Goal: Transaction & Acquisition: Purchase product/service

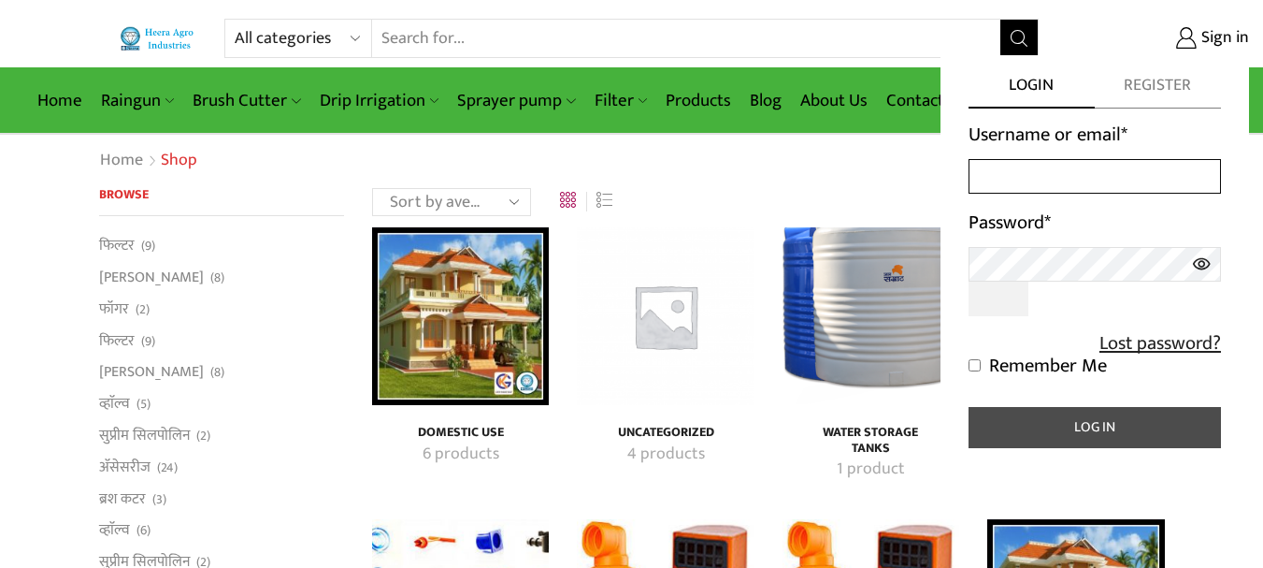
type input "[EMAIL_ADDRESS][DOMAIN_NAME]"
click at [1055, 430] on button "Log in" at bounding box center [1095, 427] width 252 height 41
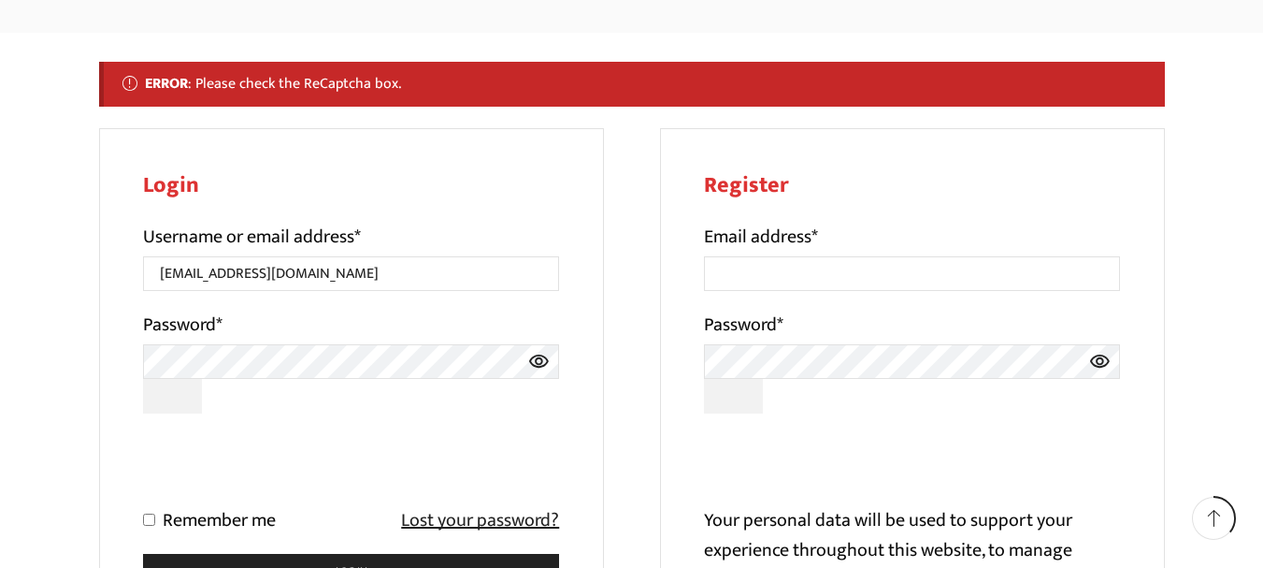
scroll to position [281, 0]
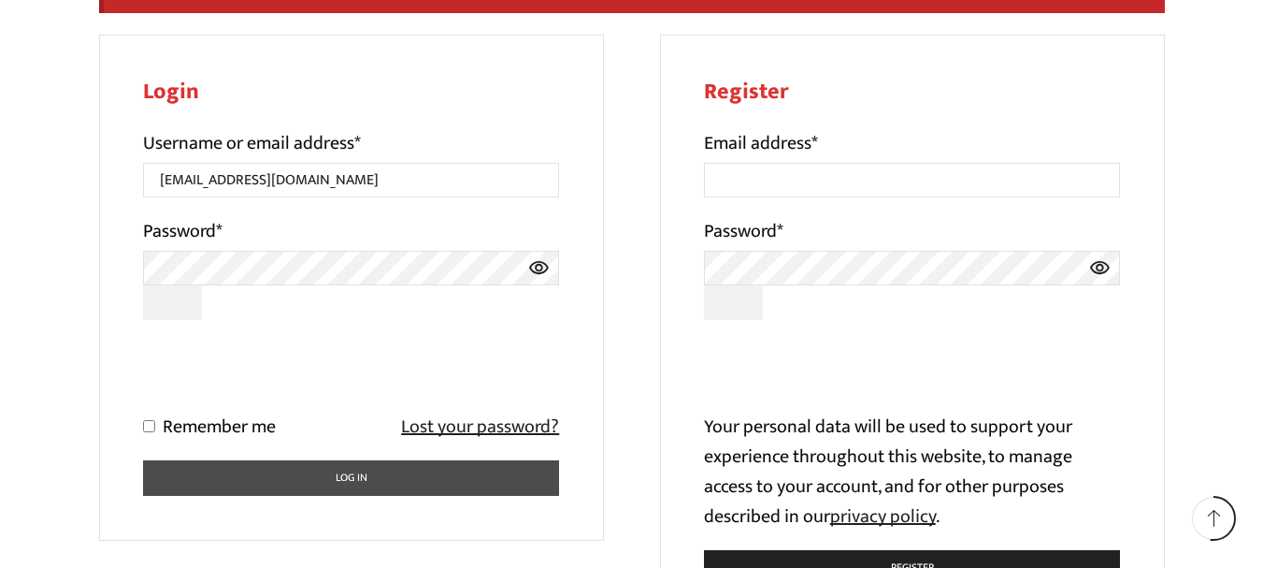
click at [328, 469] on button "Log in" at bounding box center [351, 478] width 417 height 36
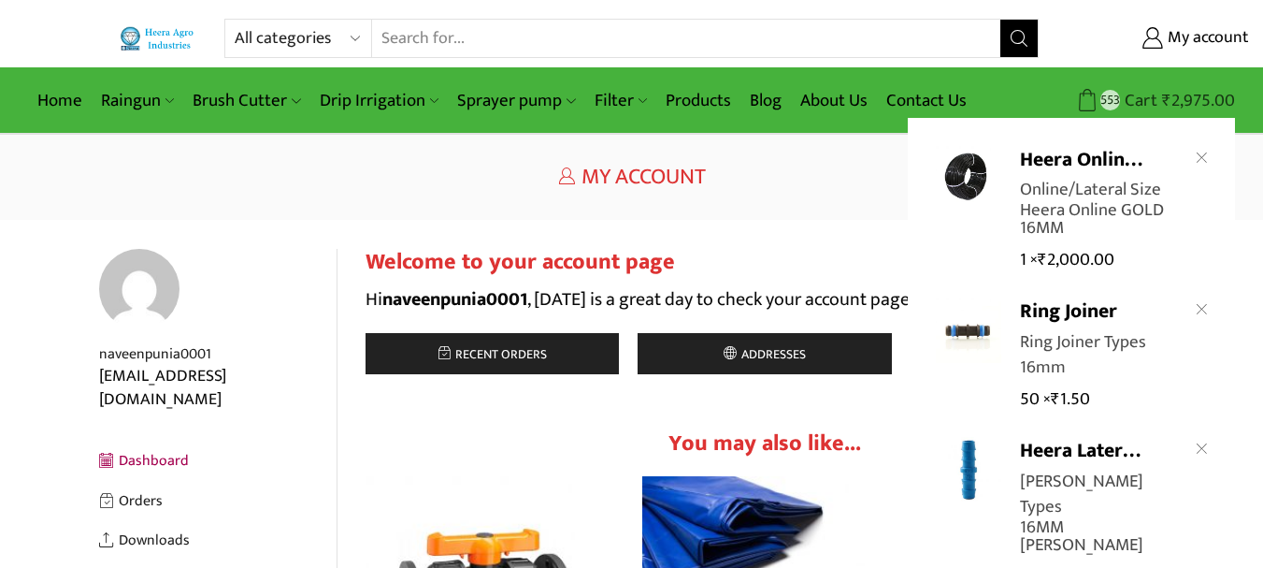
click at [1095, 98] on icon at bounding box center [1087, 100] width 23 height 23
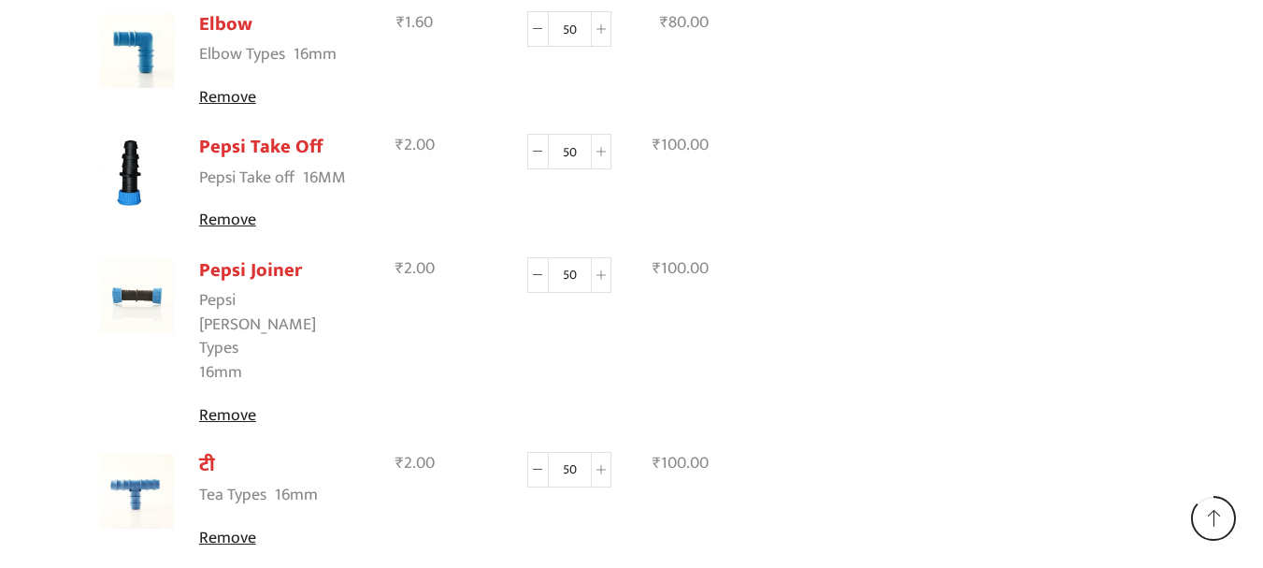
scroll to position [1712, 0]
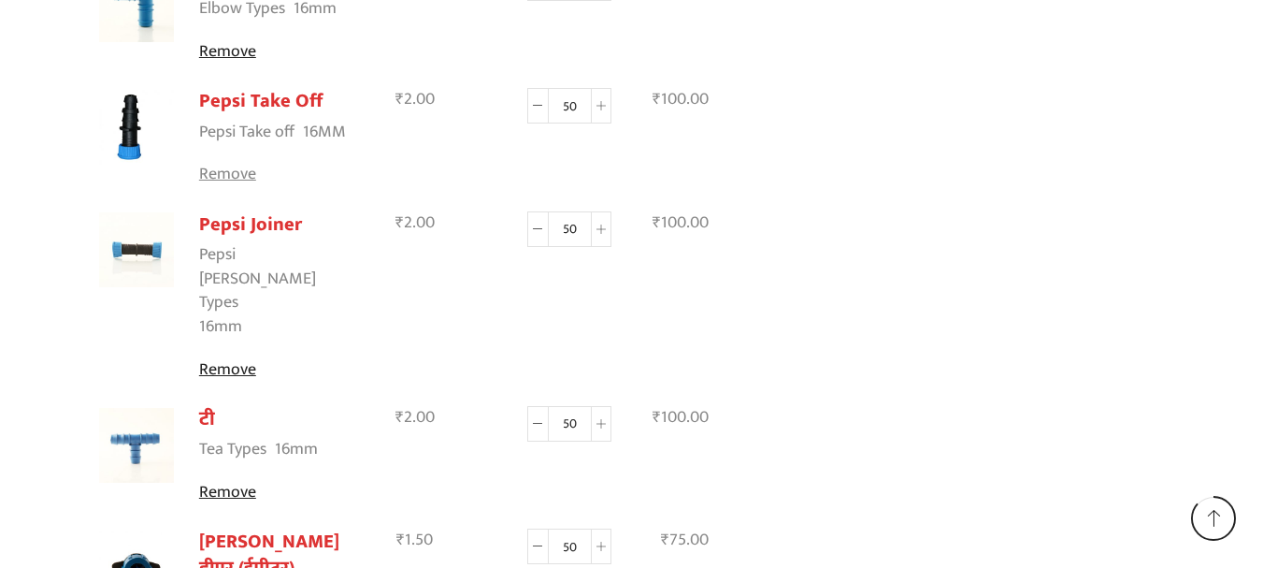
click at [231, 163] on link "Remove" at bounding box center [277, 175] width 156 height 24
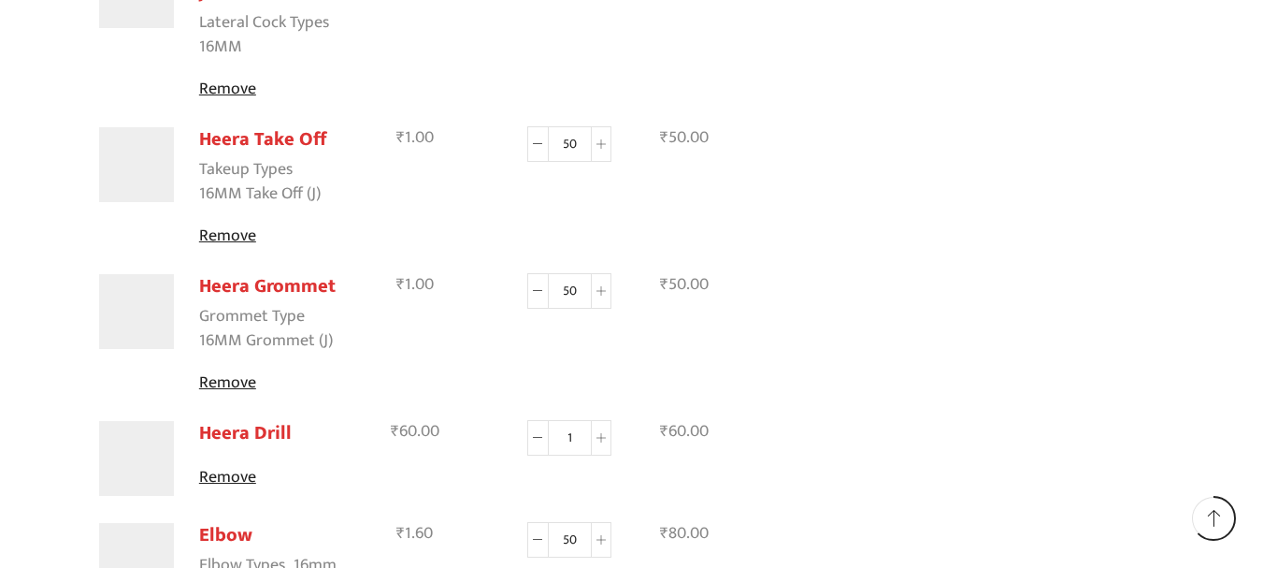
scroll to position [1303, 0]
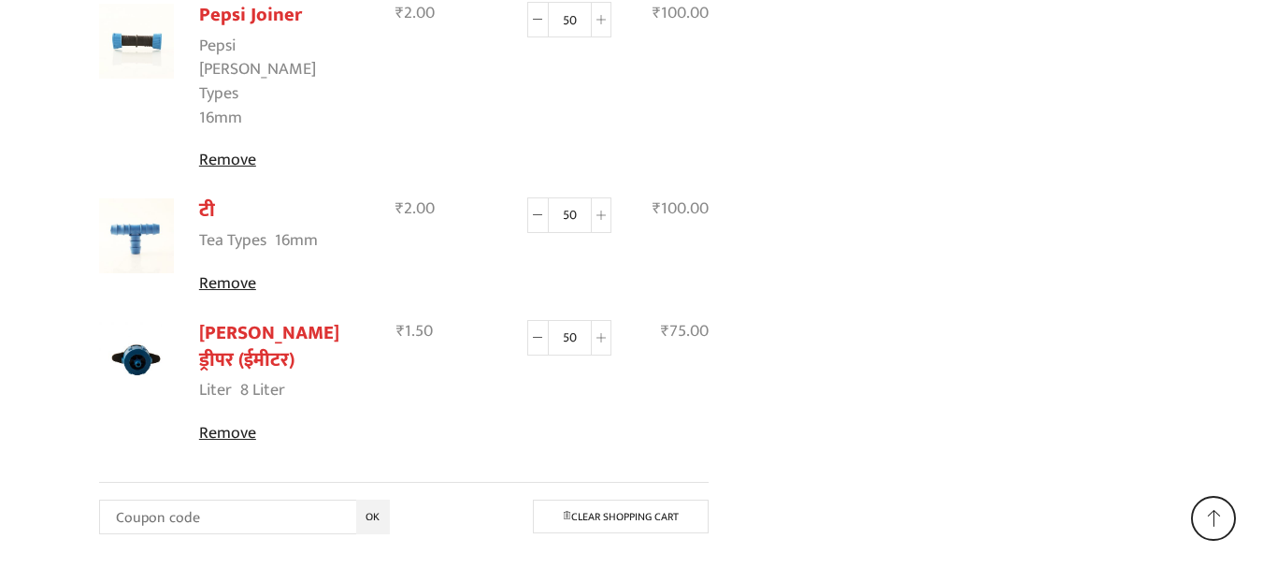
scroll to position [1769, 0]
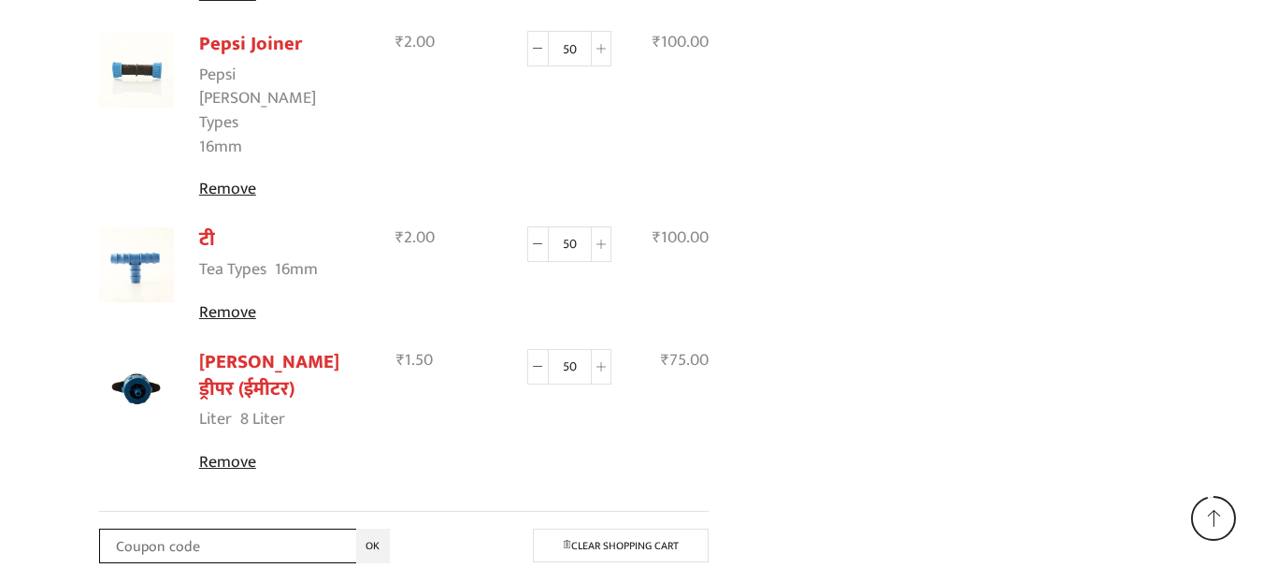
click at [245, 528] on input "Coupon:" at bounding box center [244, 545] width 291 height 35
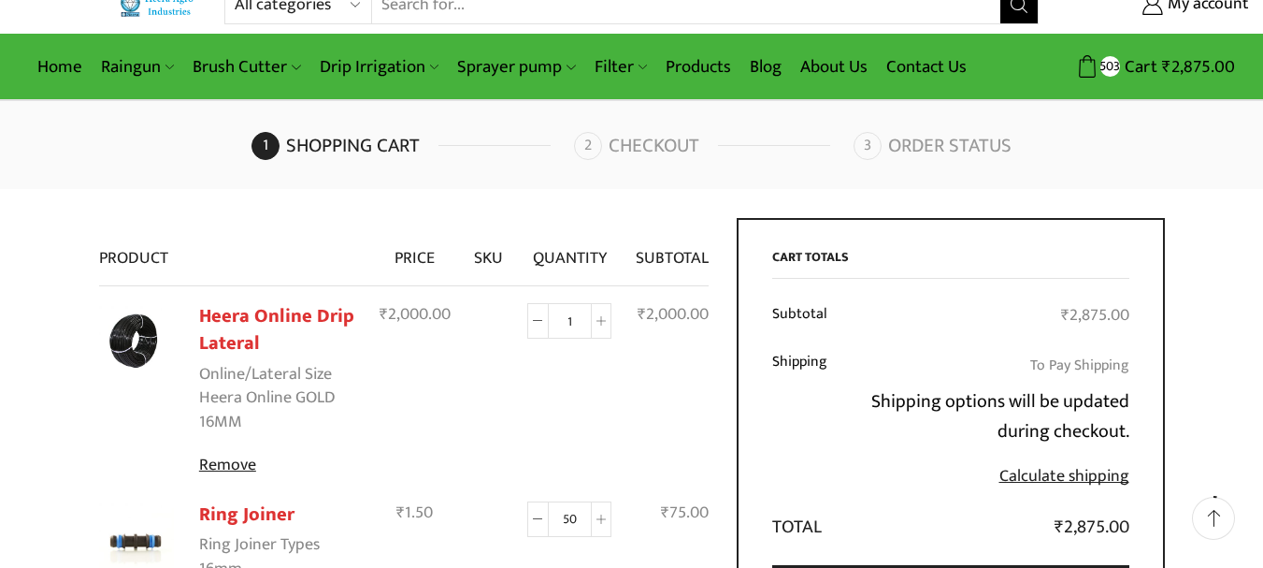
scroll to position [0, 0]
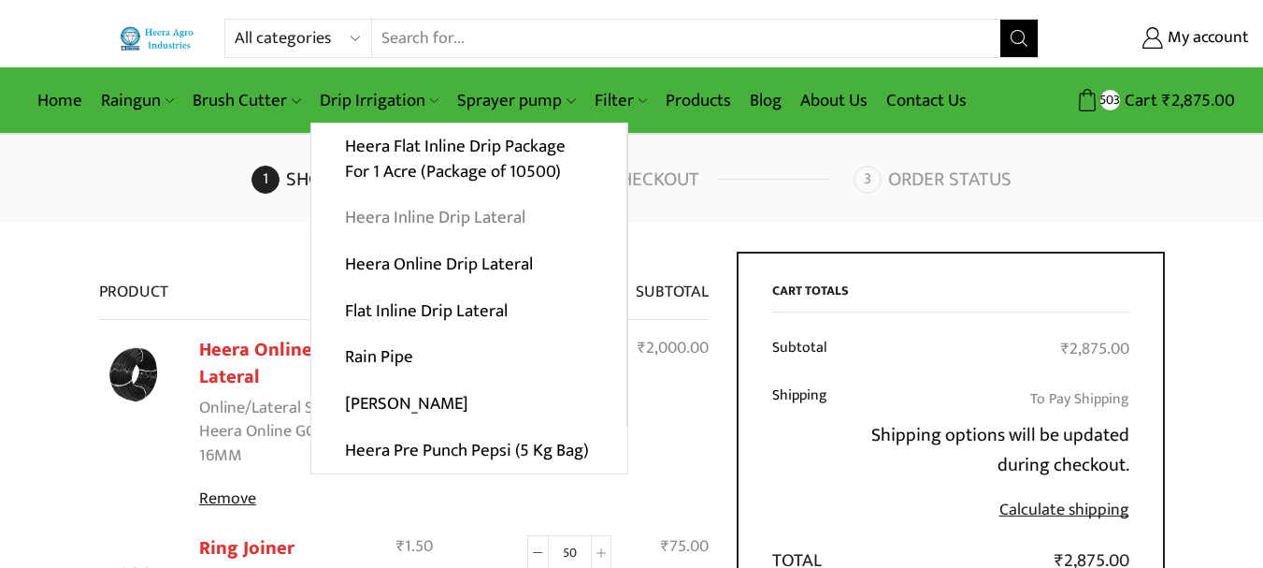
click at [448, 217] on link "Heera Inline Drip Lateral" at bounding box center [468, 217] width 315 height 47
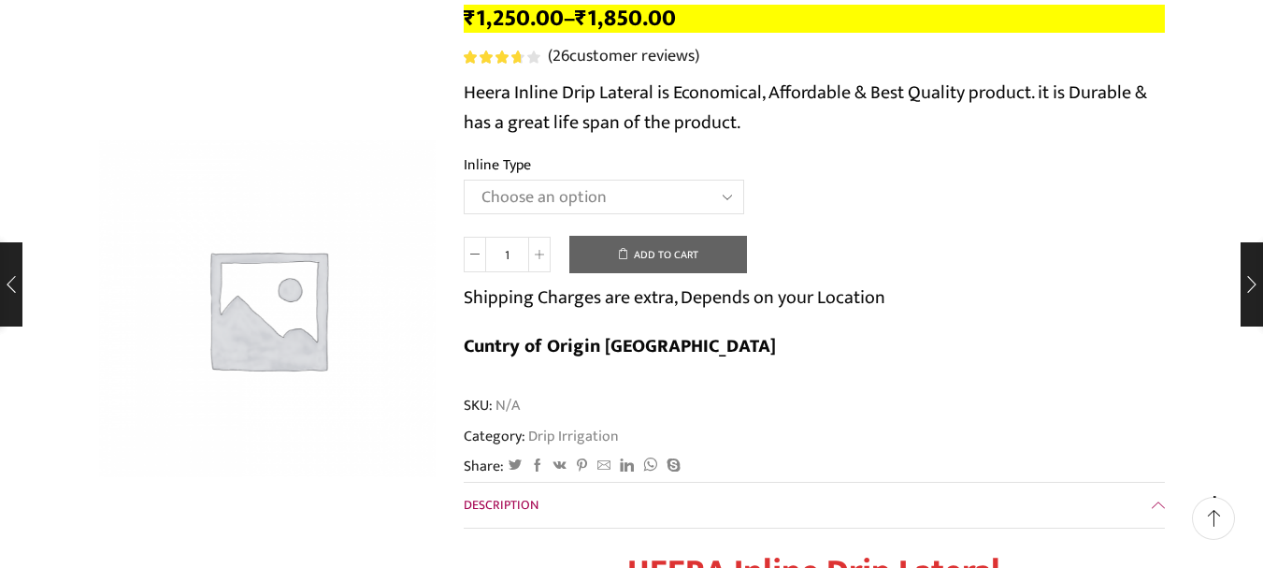
scroll to position [187, 0]
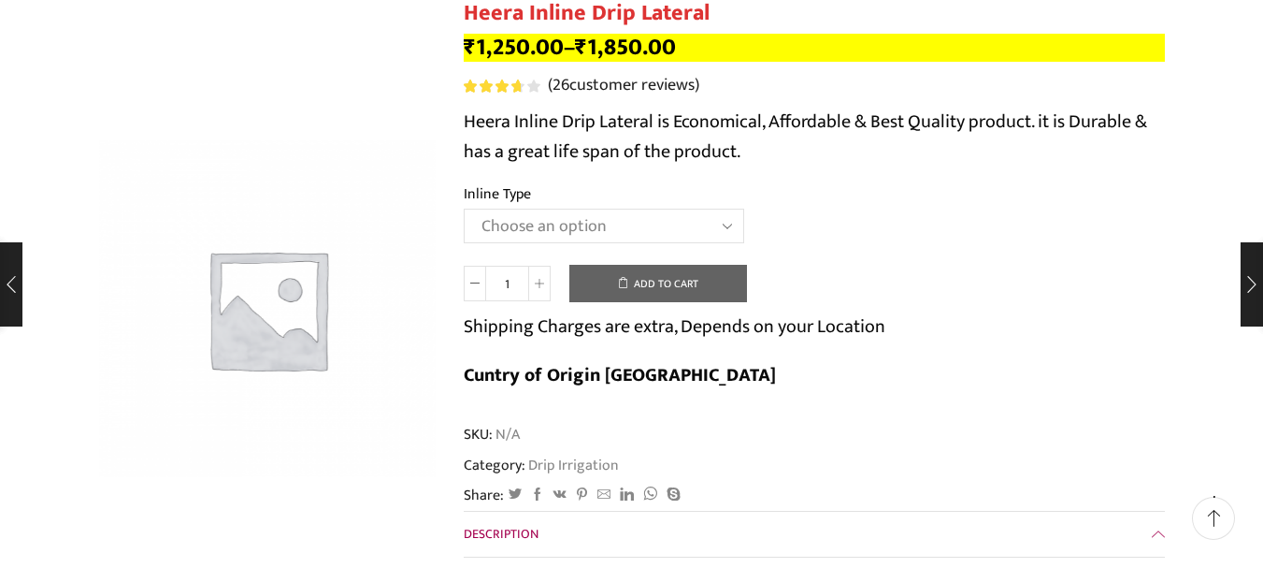
click at [557, 223] on select "Choose an option Heera Inline 12 MM (30CM) Heera Inline 12 MM (38CM) Heera Inli…" at bounding box center [604, 226] width 281 height 35
click at [464, 209] on select "Choose an option Heera Inline 12 MM (30CM) Heera Inline 12 MM (38CM) Heera Inli…" at bounding box center [604, 226] width 281 height 35
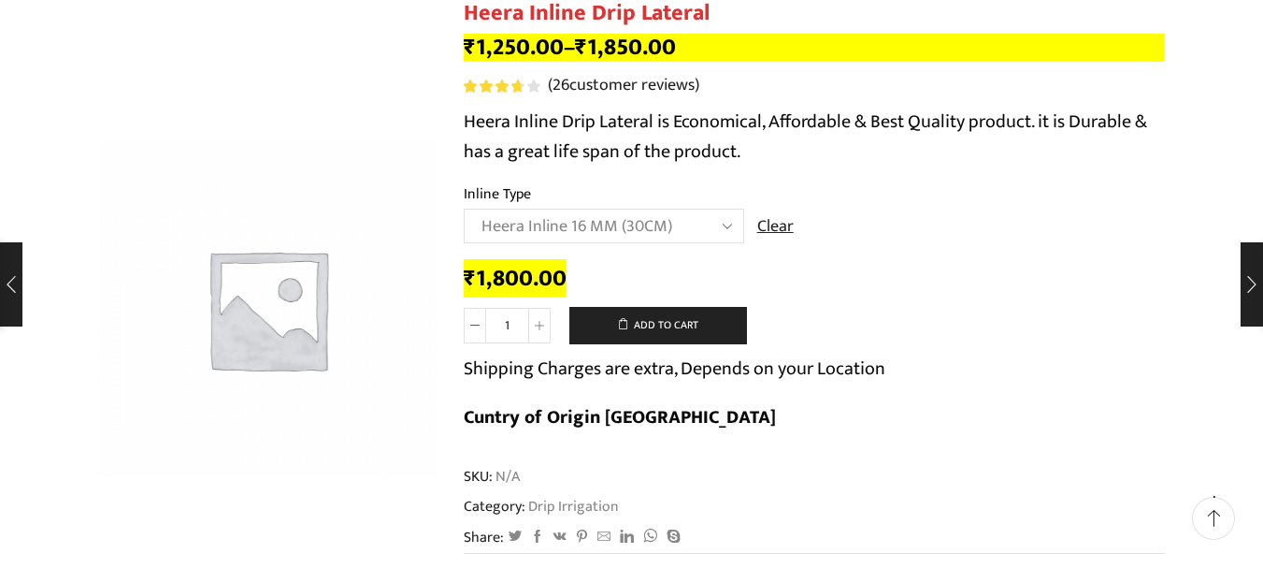
click at [626, 231] on select "Choose an option Heera Inline 12 MM (30CM) Heera Inline 12 MM (38CM) Heera Inli…" at bounding box center [604, 226] width 281 height 35
click at [464, 209] on select "Choose an option Heera Inline 12 MM (30CM) Heera Inline 12 MM (38CM) Heera Inli…" at bounding box center [604, 226] width 281 height 35
click at [557, 222] on select "Choose an option Heera Inline 12 MM (30CM) Heera Inline 12 MM (38CM) Heera Inli…" at bounding box center [604, 226] width 281 height 35
click at [464, 209] on select "Choose an option Heera Inline 12 MM (30CM) Heera Inline 12 MM (38CM) Heera Inli…" at bounding box center [604, 226] width 281 height 35
select select "Heera Inline 16 MM (30CM)"
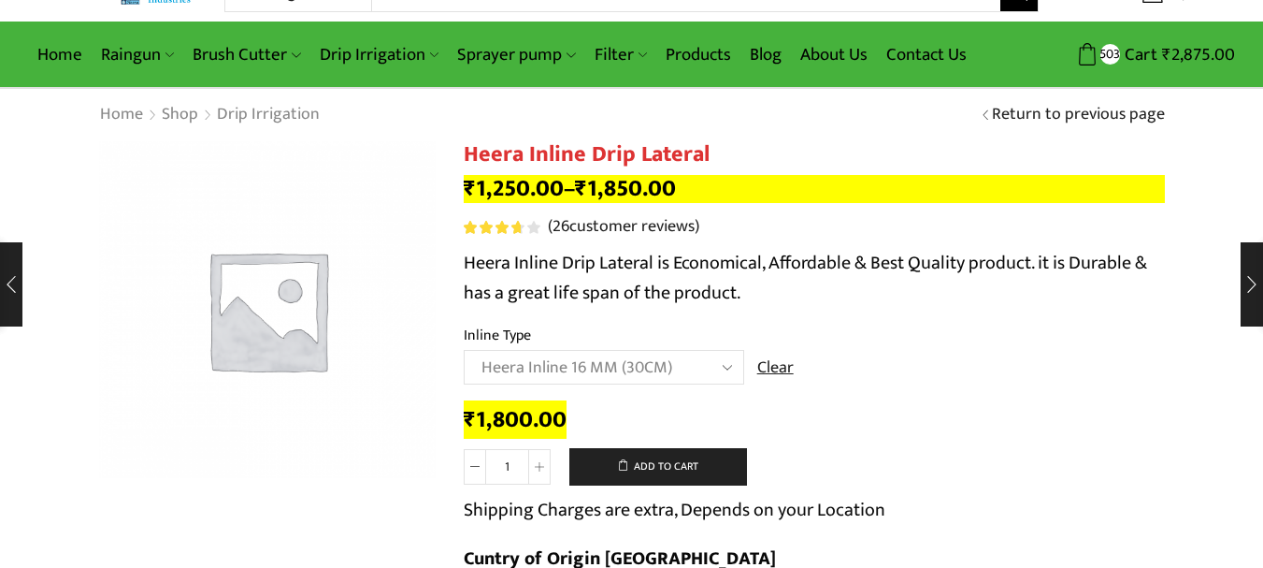
scroll to position [0, 0]
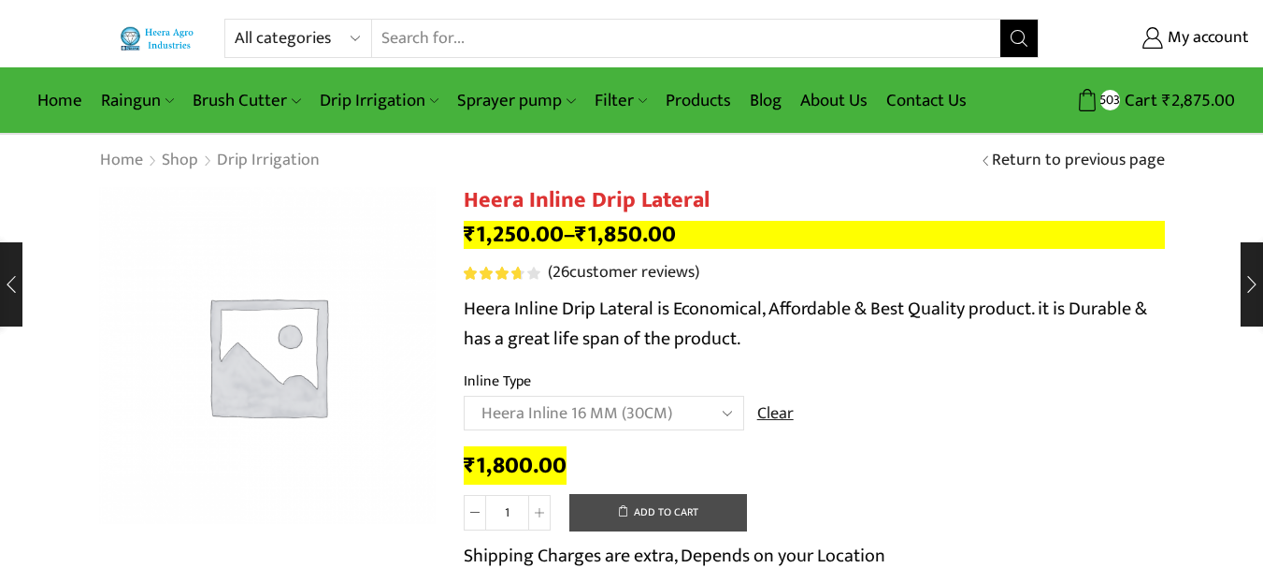
click at [672, 511] on button "Add to cart" at bounding box center [658, 512] width 178 height 37
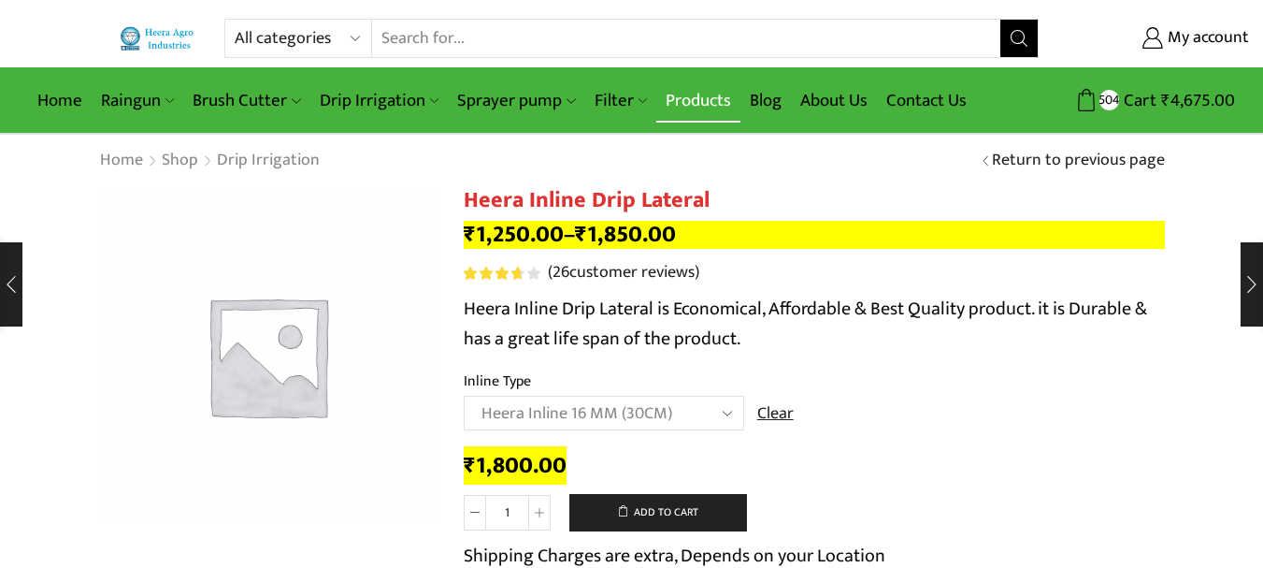
click at [698, 99] on link "Products" at bounding box center [698, 101] width 84 height 44
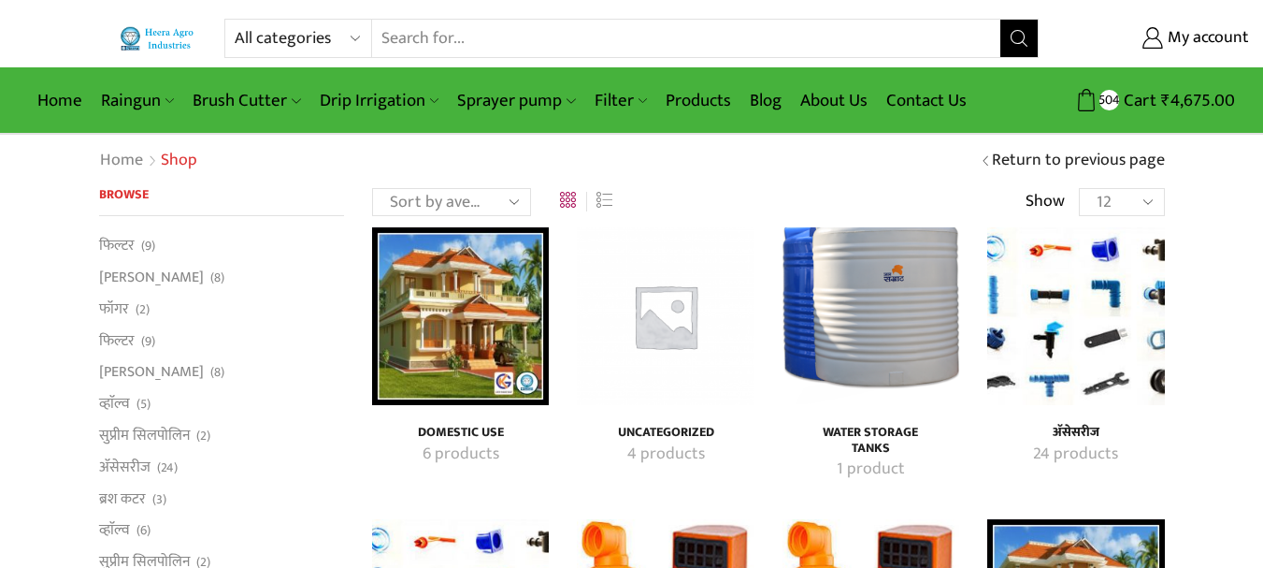
click at [1067, 336] on img "Visit product category अ‍ॅसेसरीज" at bounding box center [1075, 315] width 177 height 177
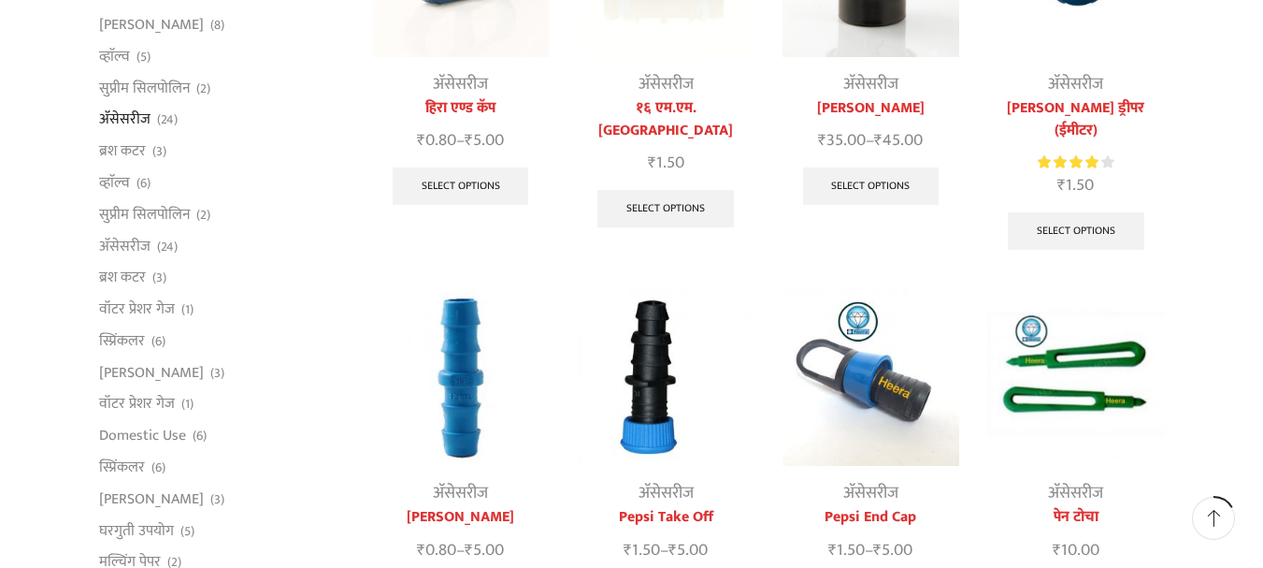
scroll to position [374, 0]
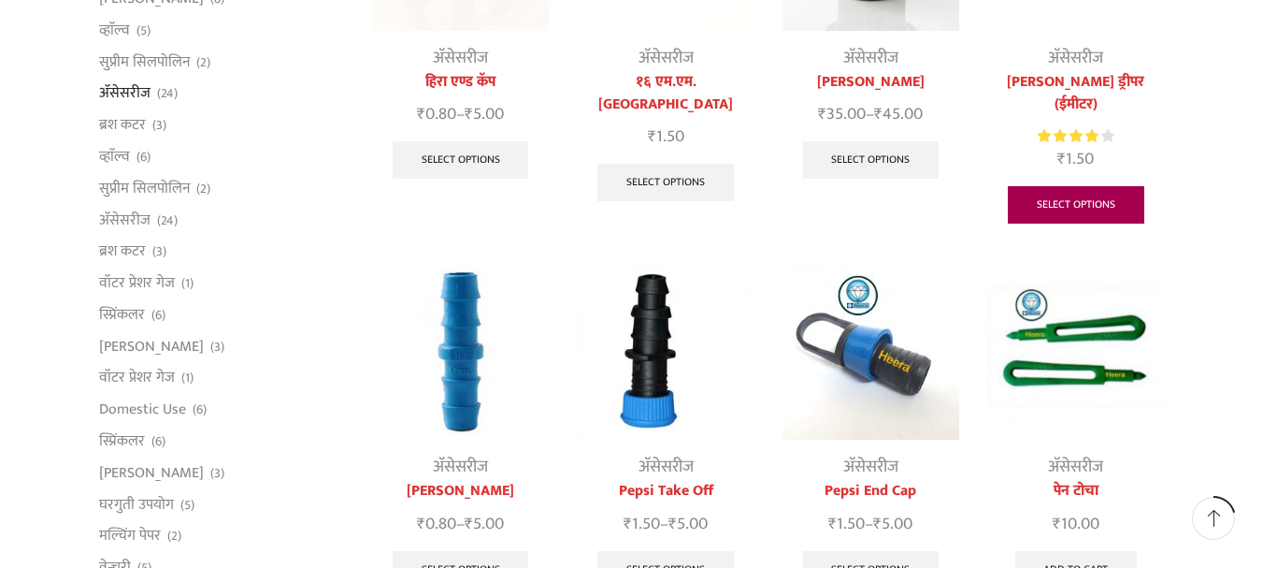
click at [1079, 186] on link "Select options" at bounding box center [1076, 204] width 137 height 37
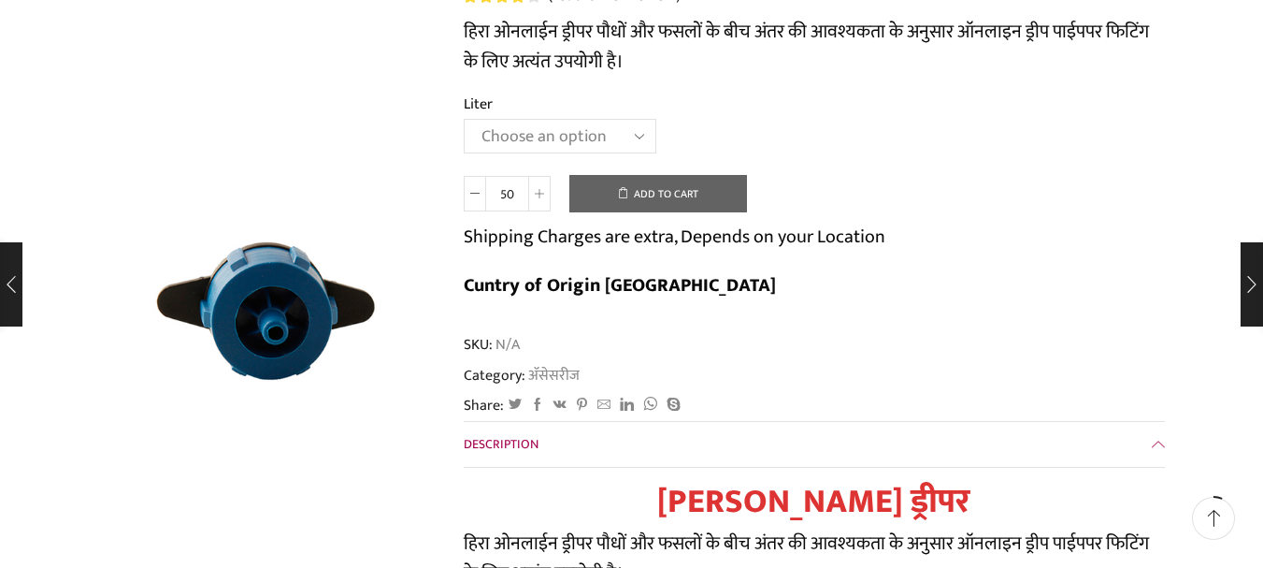
scroll to position [281, 0]
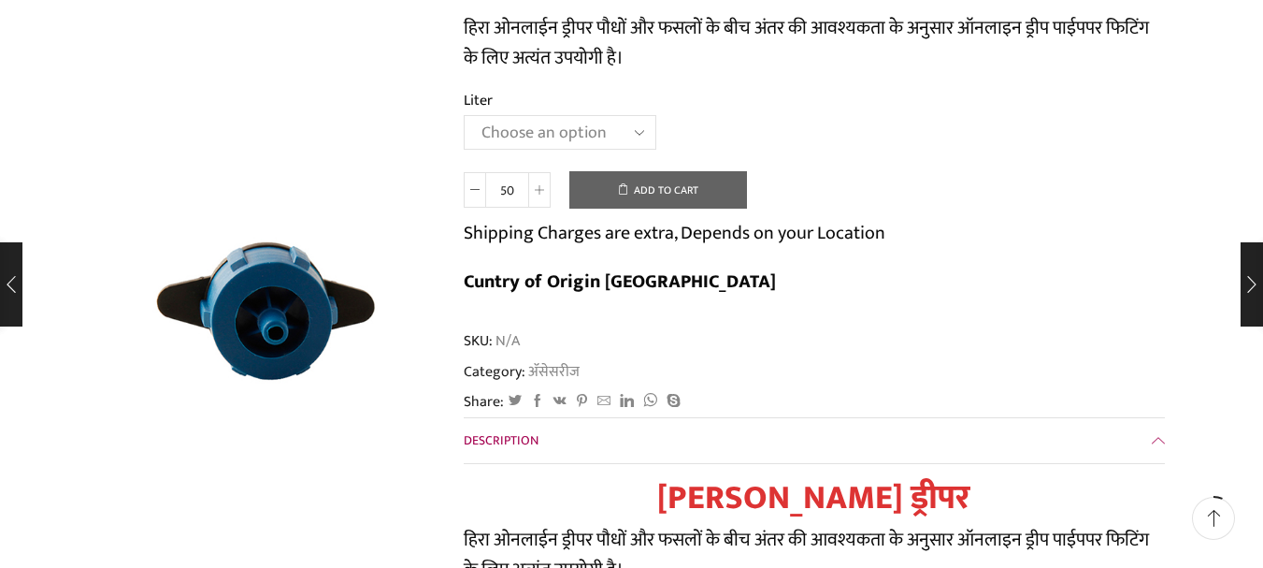
click at [573, 140] on select "Choose an option 16 Liter 4 Liter 8 Liter" at bounding box center [560, 132] width 193 height 35
click at [464, 115] on select "Choose an option 16 Liter 4 Liter 8 Liter" at bounding box center [560, 132] width 193 height 35
select select "4-liter"
click at [637, 186] on button "Add to cart" at bounding box center [658, 189] width 178 height 37
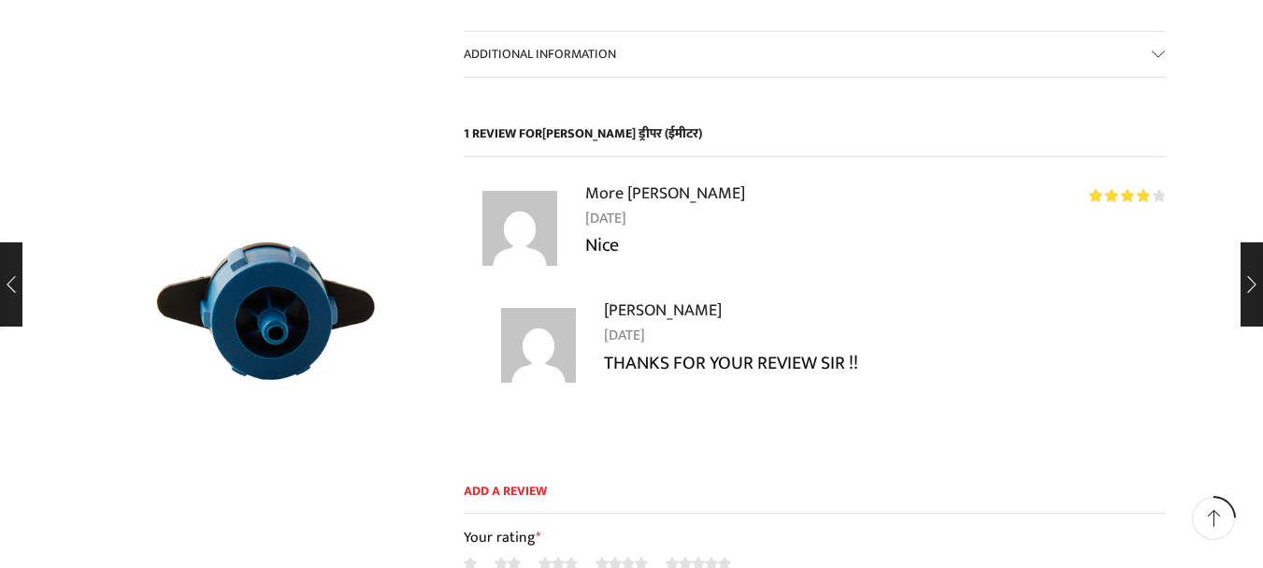
scroll to position [1122, 0]
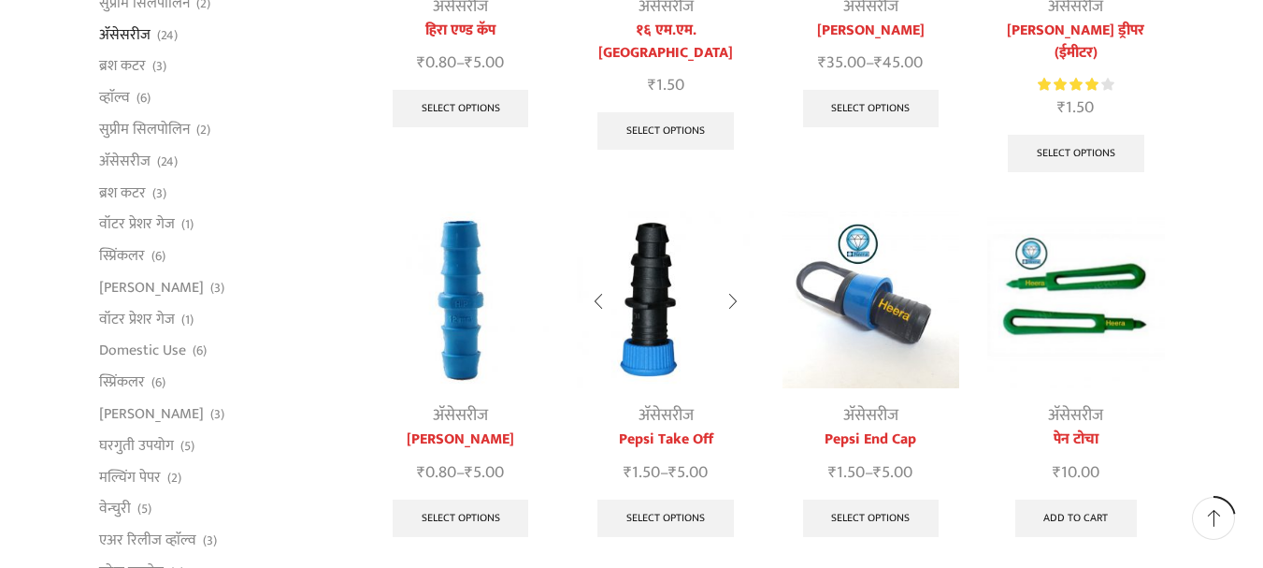
scroll to position [468, 0]
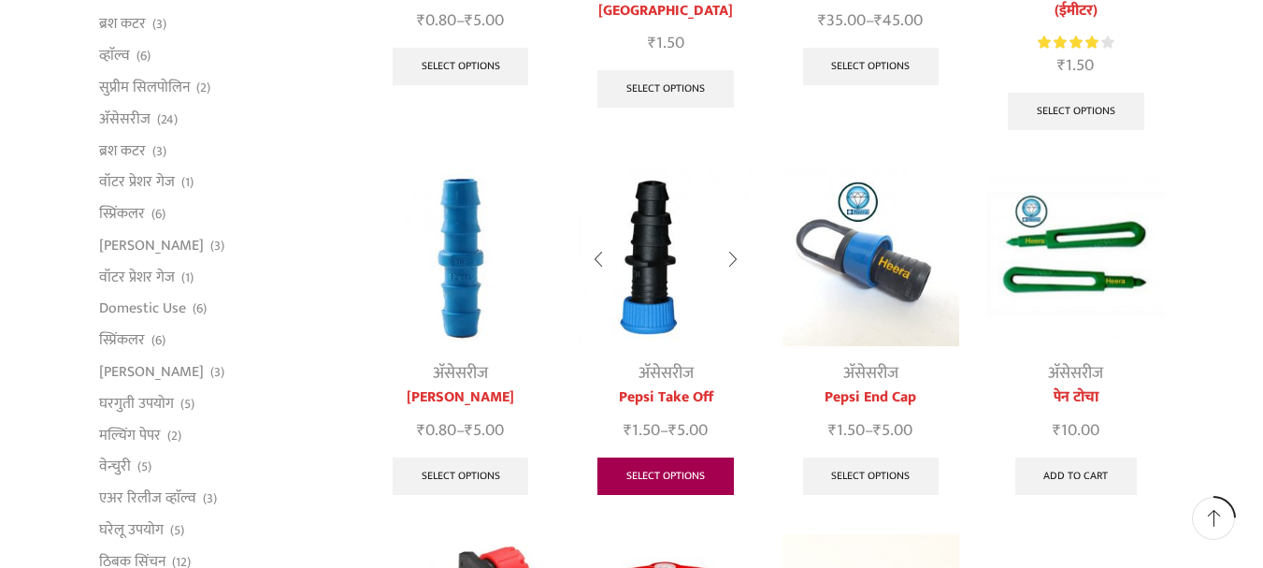
click at [660, 457] on link "Select options" at bounding box center [666, 475] width 137 height 37
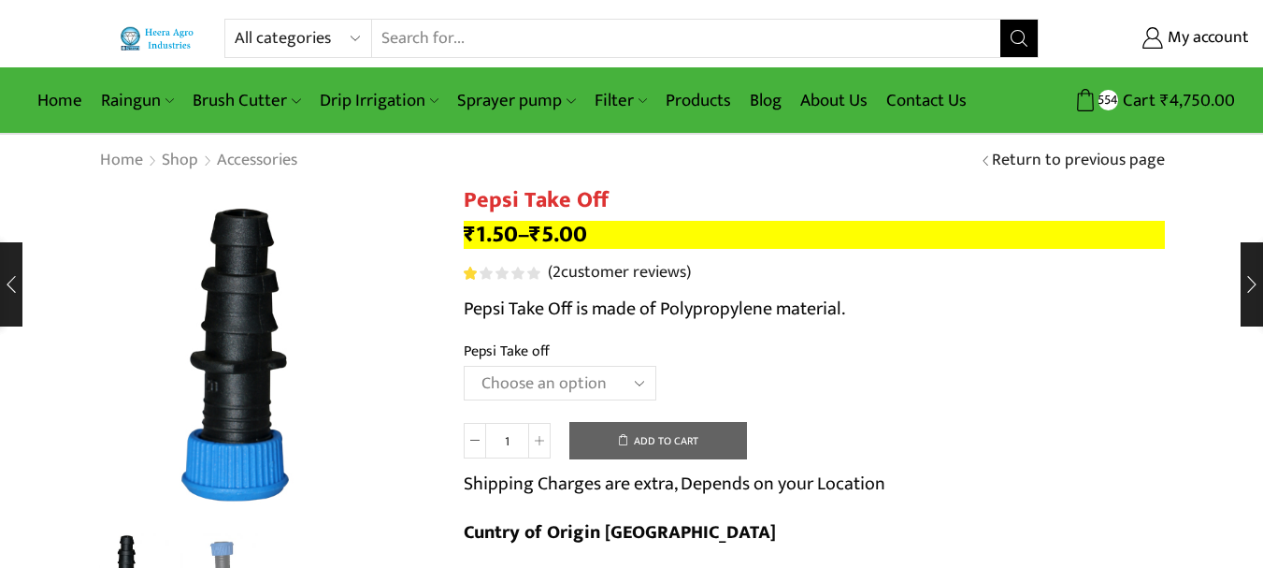
drag, startPoint x: 0, startPoint y: 0, endPoint x: 533, endPoint y: 381, distance: 654.9
click at [533, 381] on select "Choose an option 12MM 16MM 20MM" at bounding box center [560, 383] width 193 height 35
click at [464, 366] on select "Choose an option 12MM 16MM 20MM" at bounding box center [560, 383] width 193 height 35
select select "16MM"
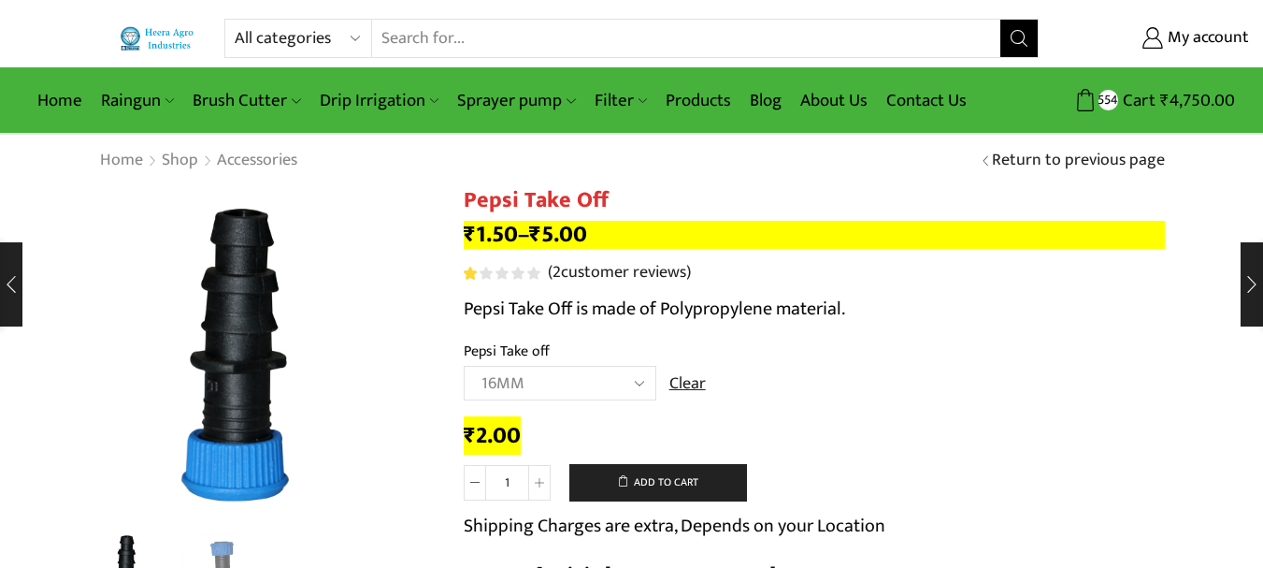
drag, startPoint x: 516, startPoint y: 483, endPoint x: 500, endPoint y: 483, distance: 15.9
click at [500, 483] on input "1" at bounding box center [507, 483] width 42 height 36
click at [504, 481] on input "1" at bounding box center [507, 483] width 42 height 36
click at [509, 480] on input "1" at bounding box center [507, 483] width 42 height 36
drag, startPoint x: 514, startPoint y: 478, endPoint x: 497, endPoint y: 478, distance: 16.8
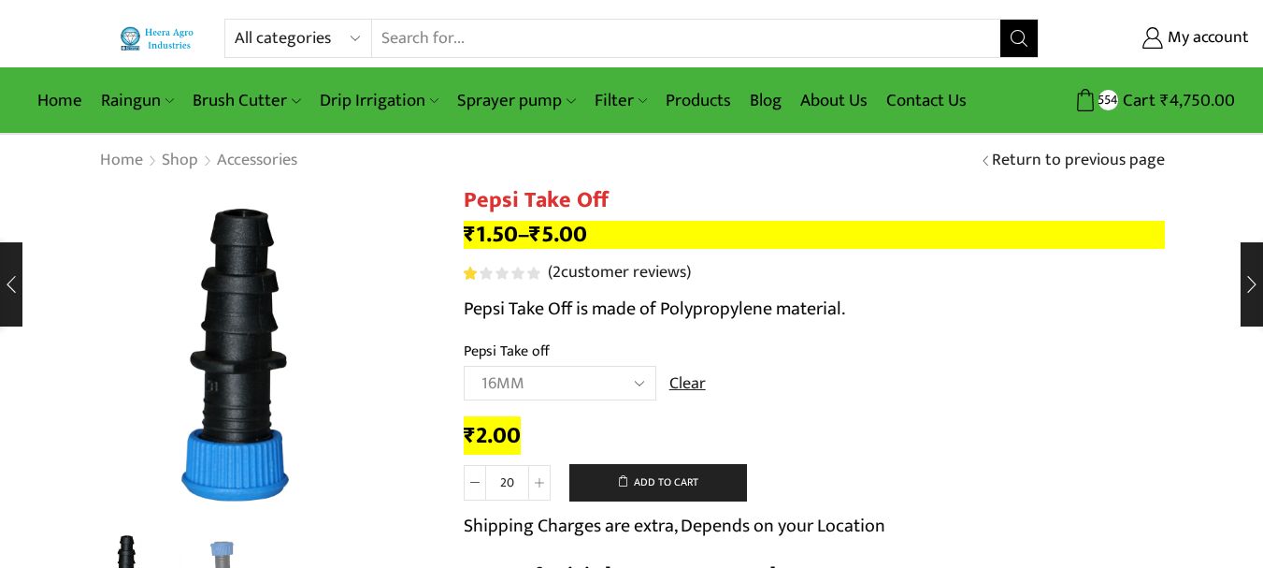
click at [497, 478] on input "20" at bounding box center [507, 483] width 42 height 36
type input "30"
click at [647, 488] on button "Add to cart" at bounding box center [658, 482] width 178 height 37
click at [707, 94] on link "Products" at bounding box center [698, 101] width 84 height 44
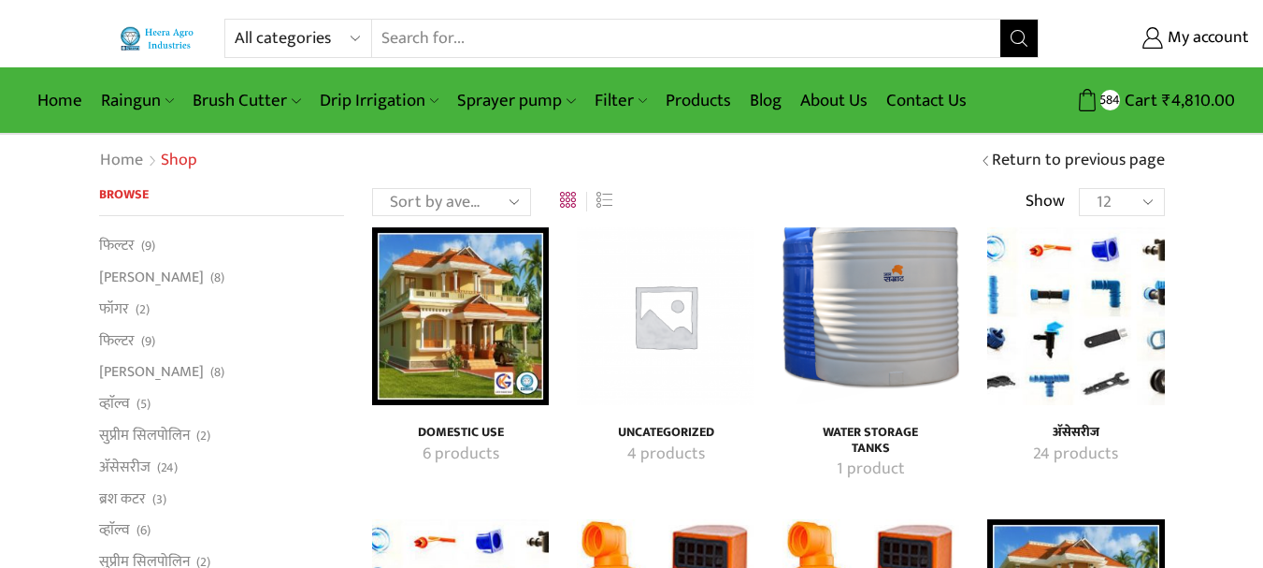
click at [1076, 329] on img "Visit product category अ‍ॅसेसरीज" at bounding box center [1075, 315] width 177 height 177
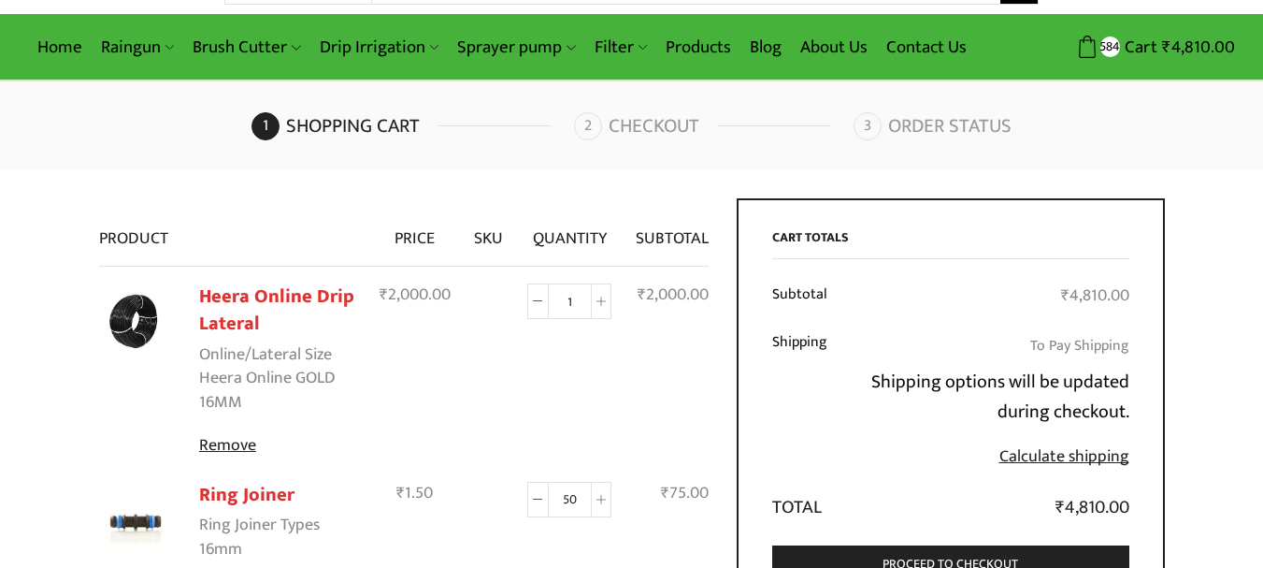
scroll to position [94, 0]
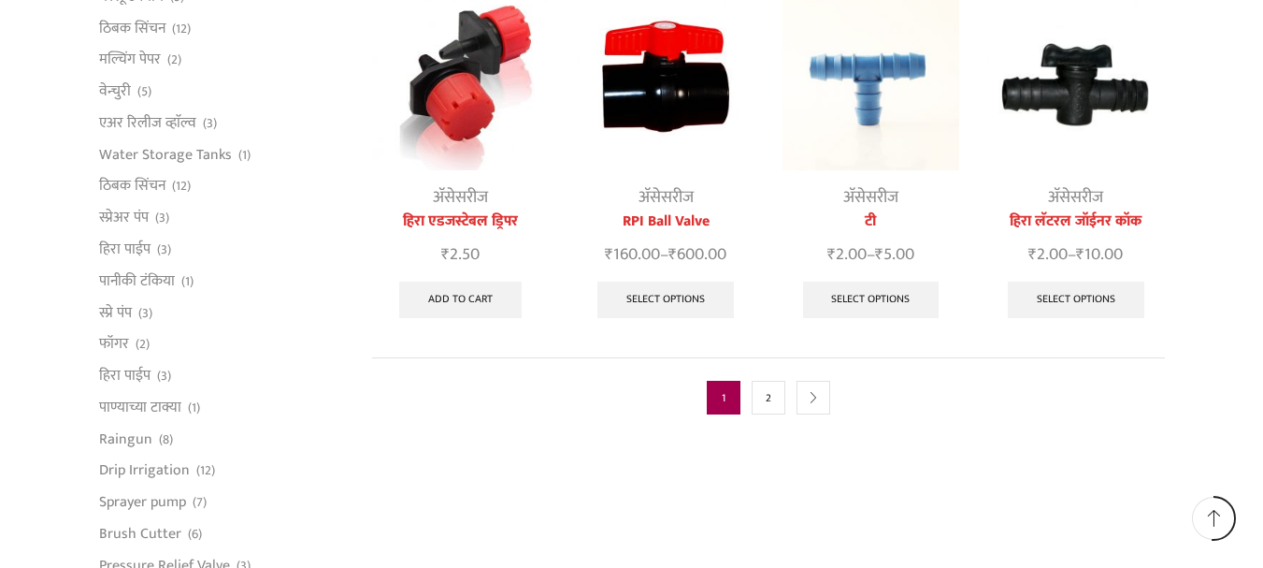
scroll to position [1029, 0]
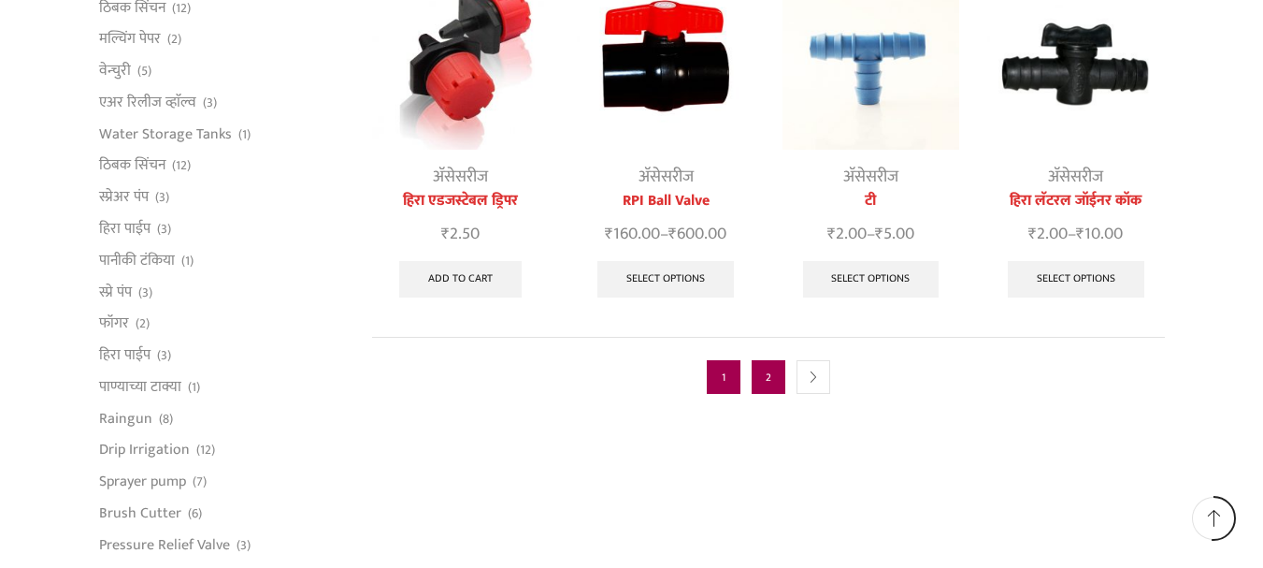
click at [757, 360] on link "2" at bounding box center [769, 377] width 34 height 34
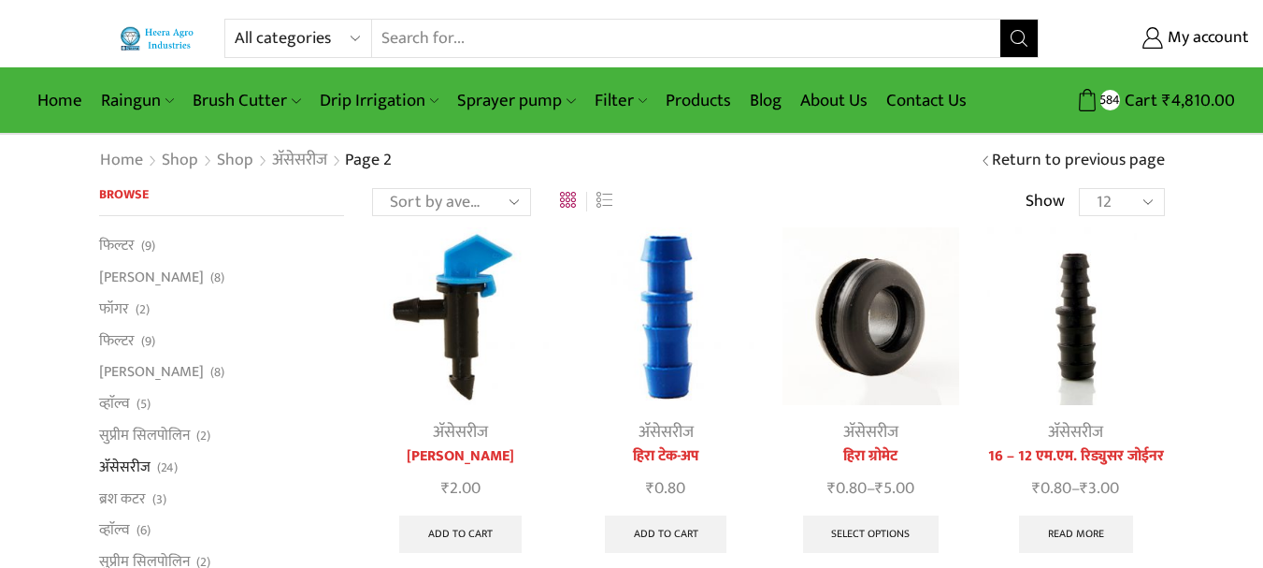
click at [1135, 199] on select "12 24 36 All" at bounding box center [1121, 202] width 85 height 28
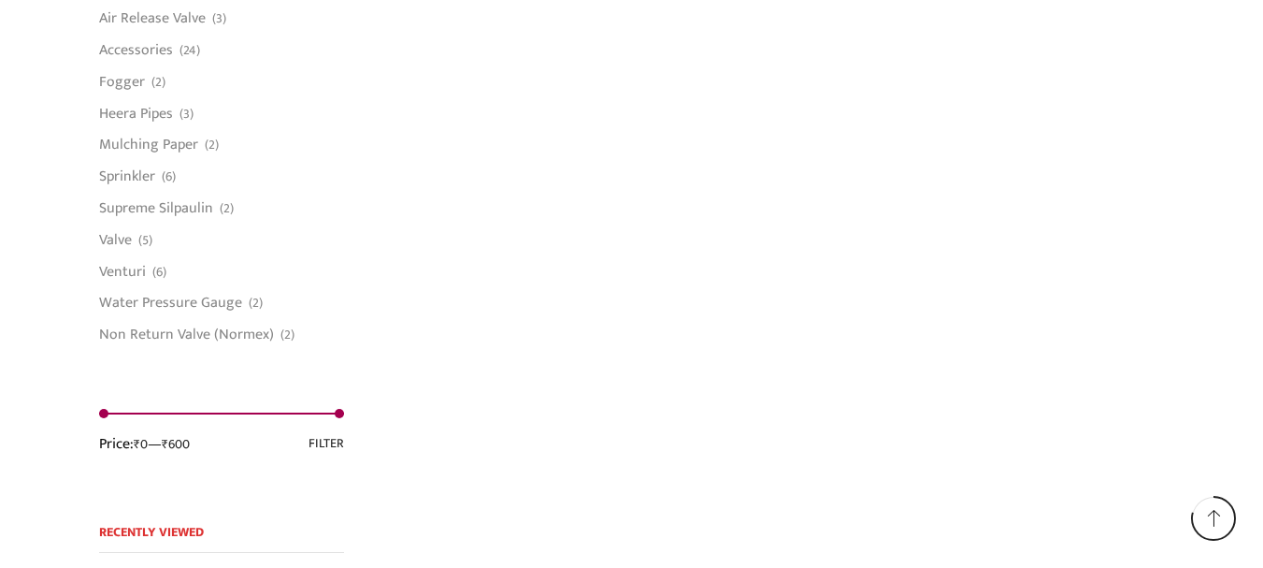
scroll to position [1590, 0]
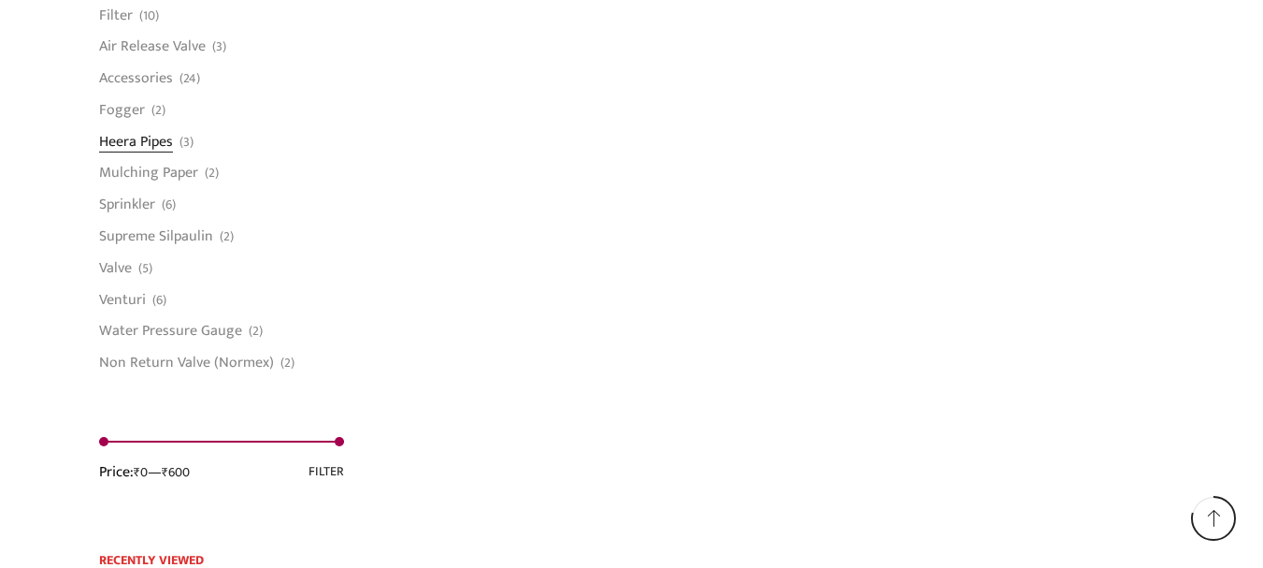
click at [115, 142] on link "Heera Pipes" at bounding box center [136, 141] width 74 height 32
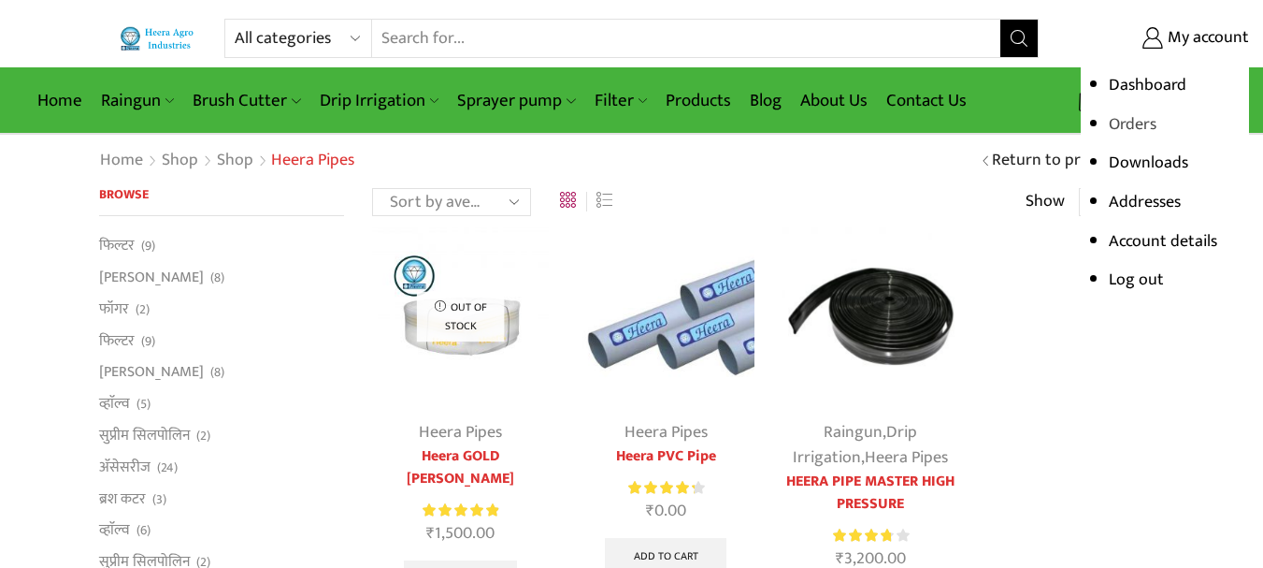
click at [1143, 123] on link "Orders" at bounding box center [1133, 124] width 48 height 28
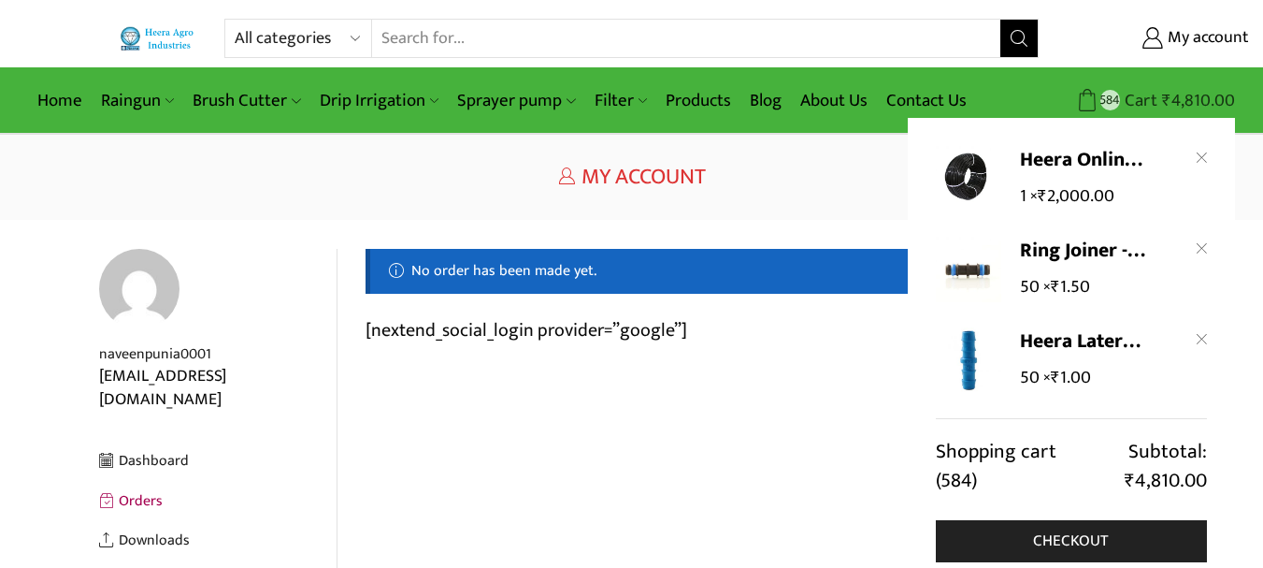
click at [1176, 83] on link "584 Cart ₹ 4,810.00" at bounding box center [1147, 100] width 178 height 35
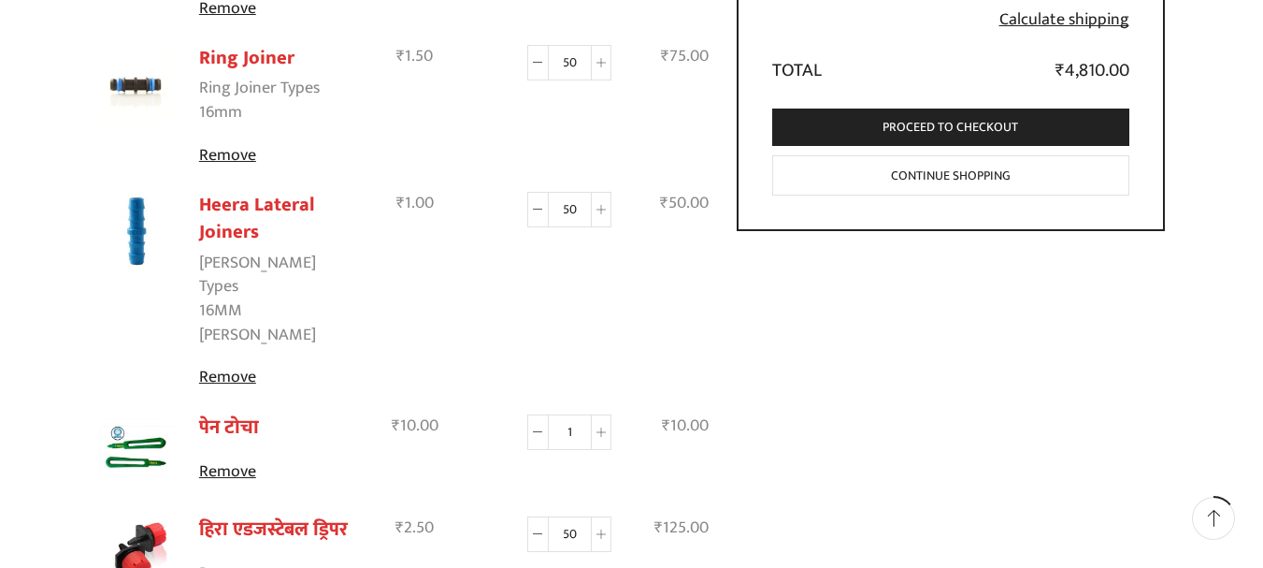
scroll to position [281, 0]
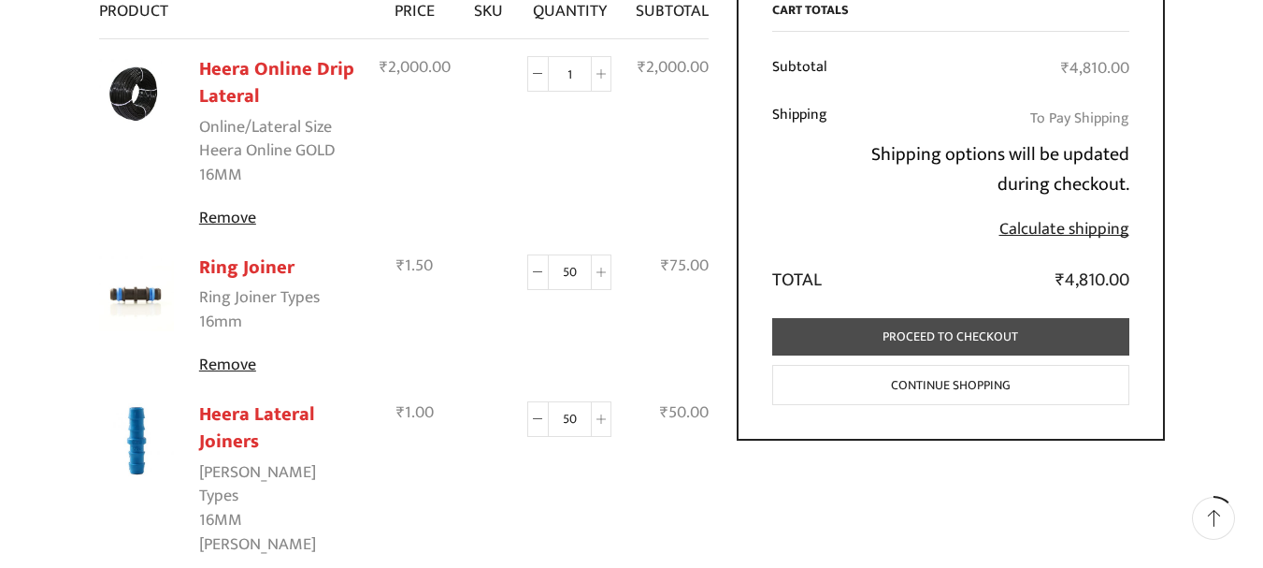
click at [940, 332] on link "Proceed to checkout" at bounding box center [950, 337] width 357 height 38
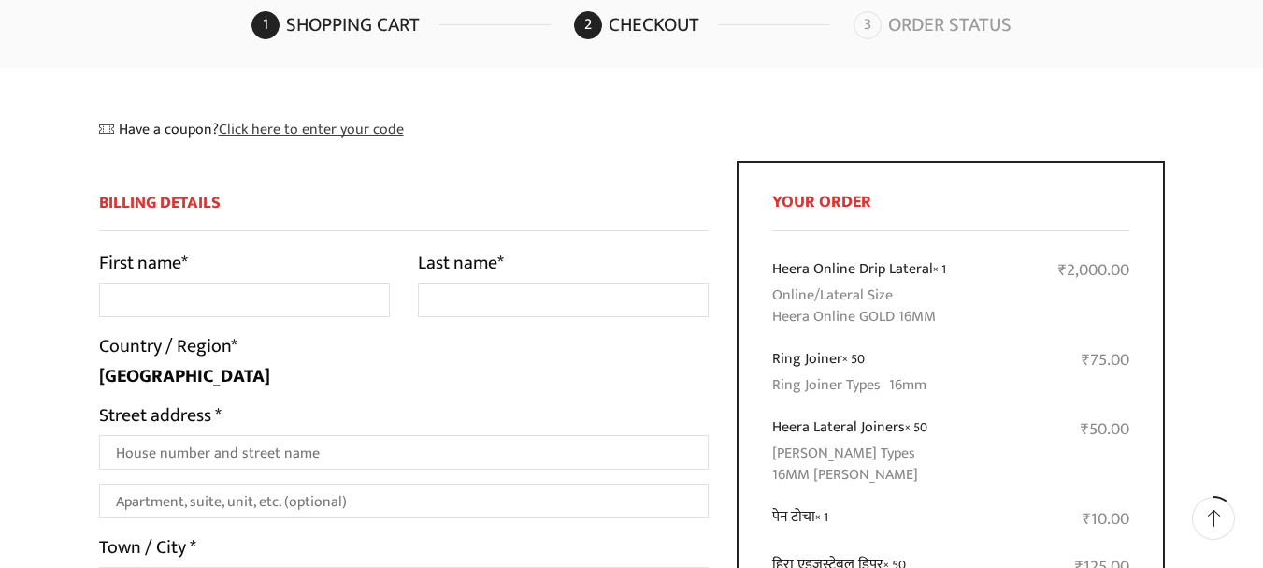
scroll to position [187, 0]
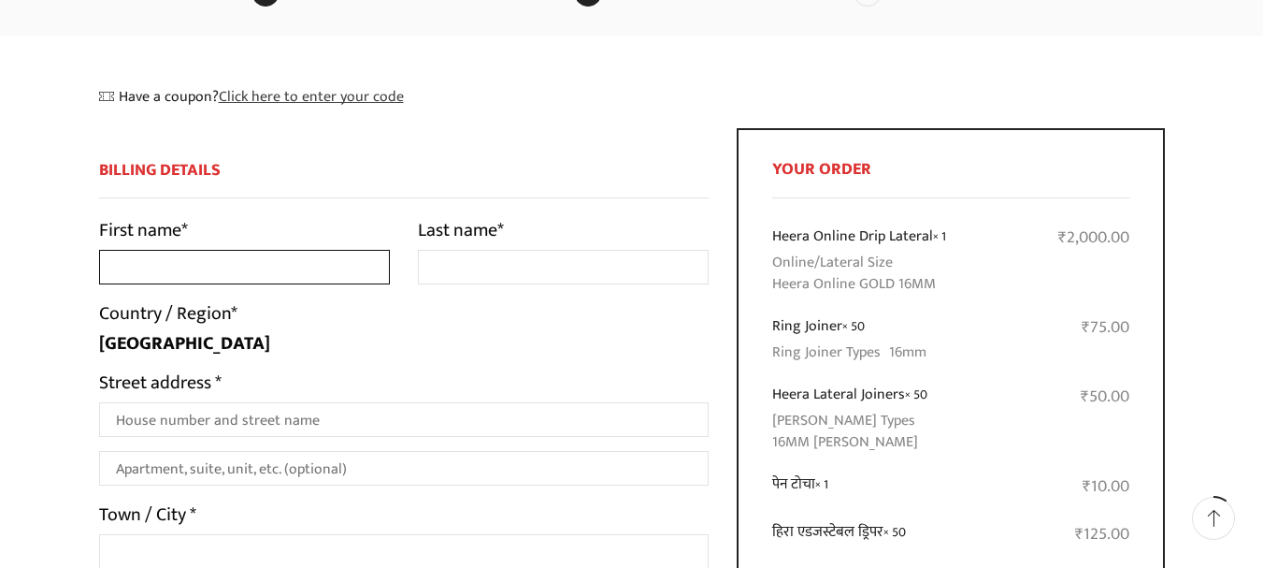
drag, startPoint x: 140, startPoint y: 271, endPoint x: 171, endPoint y: 271, distance: 30.9
click at [154, 271] on input "First name *" at bounding box center [244, 267] width 291 height 35
type input "Naveen"
type input "[PERSON_NAME]"
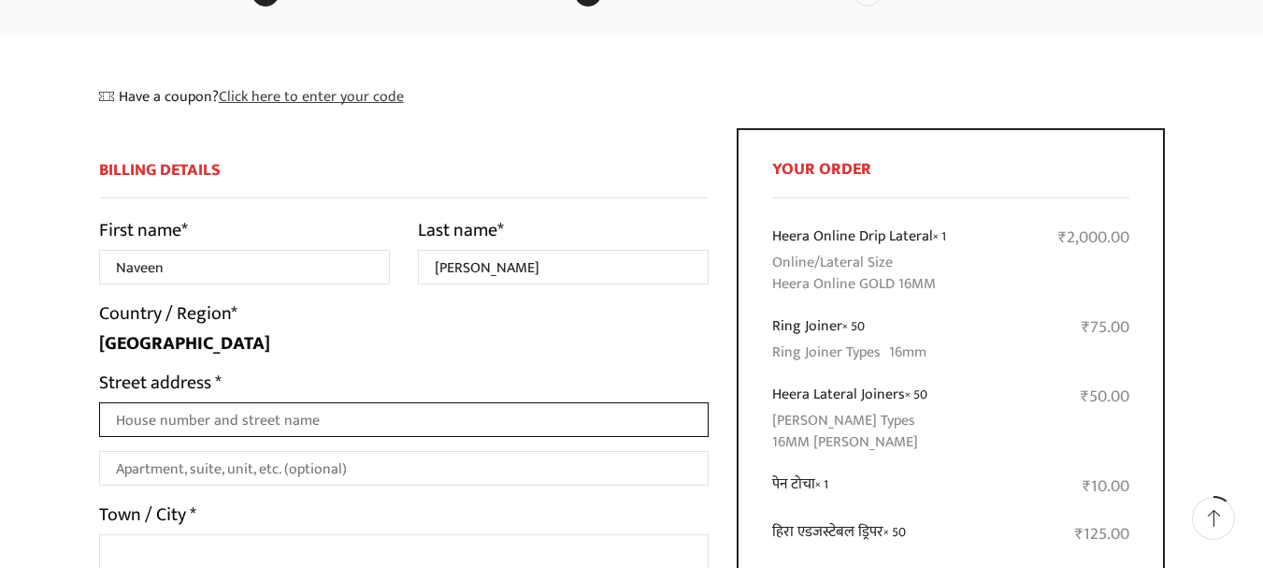
type input "Matand"
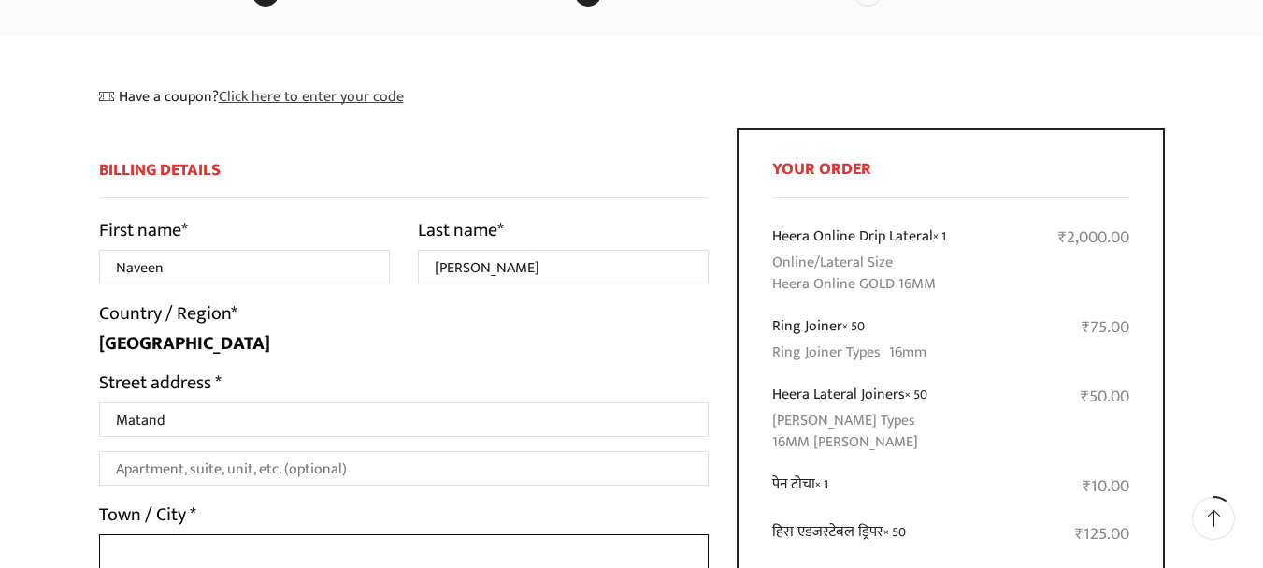
type input "Sonepat"
select select "HR"
type input "131301"
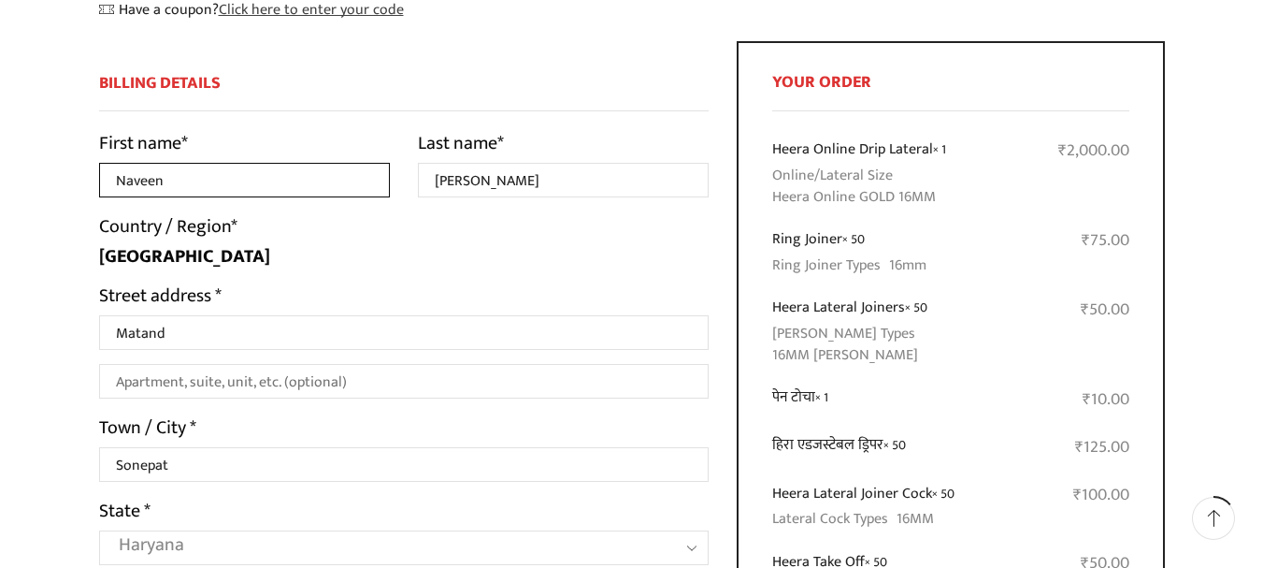
scroll to position [258, 0]
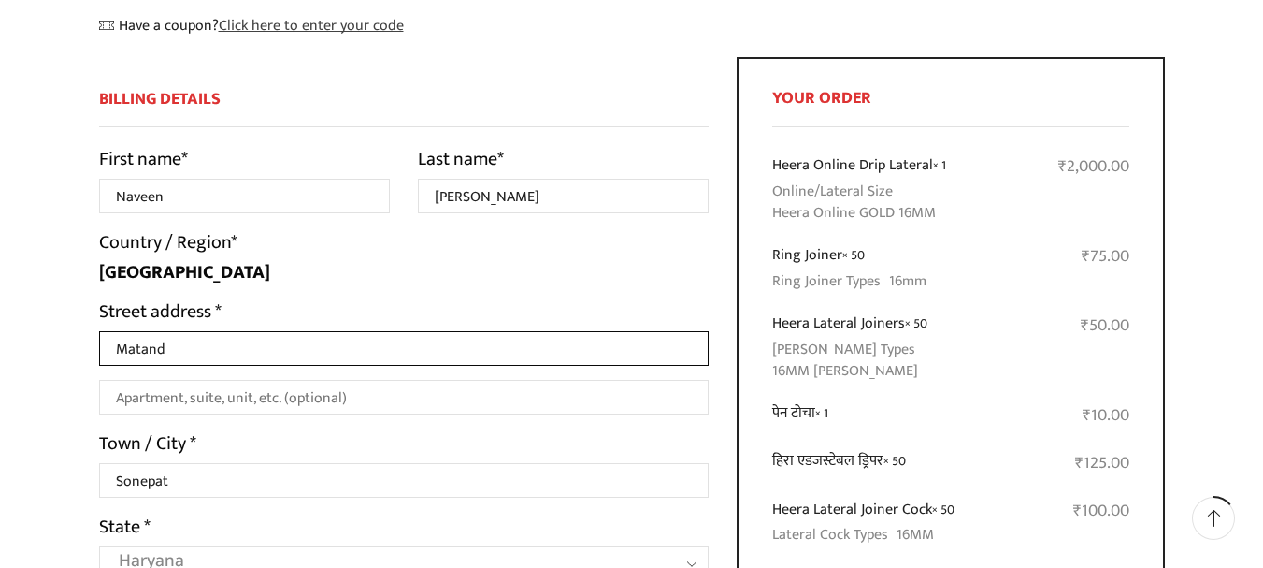
drag, startPoint x: 185, startPoint y: 344, endPoint x: 58, endPoint y: 347, distance: 127.2
click at [202, 350] on input "Matand" at bounding box center [404, 348] width 611 height 35
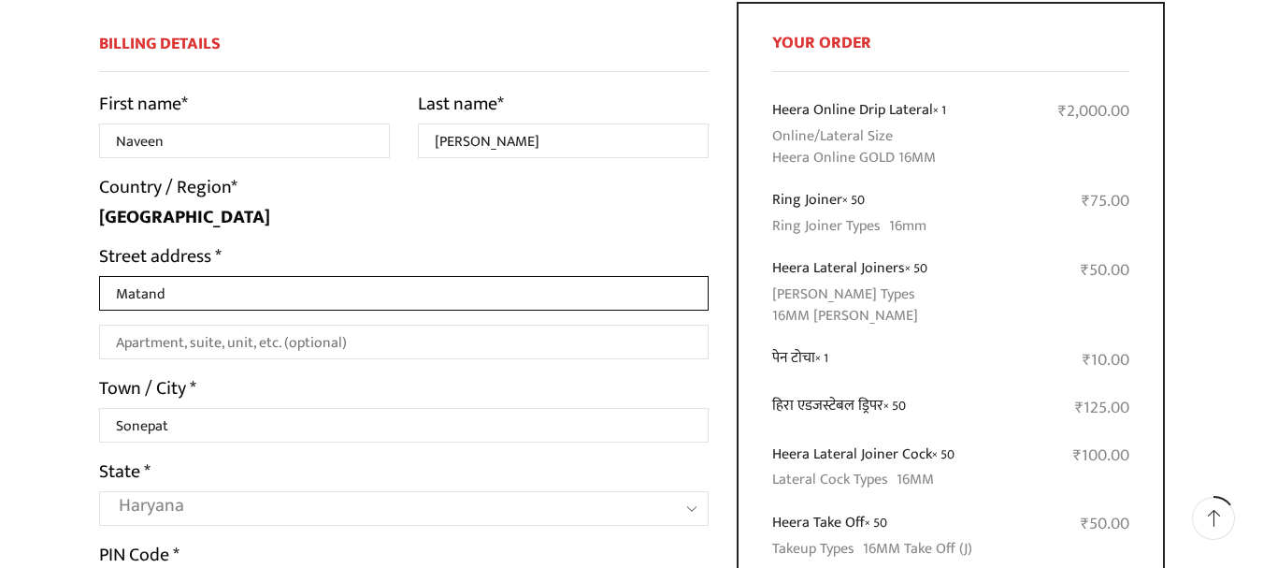
scroll to position [262, 0]
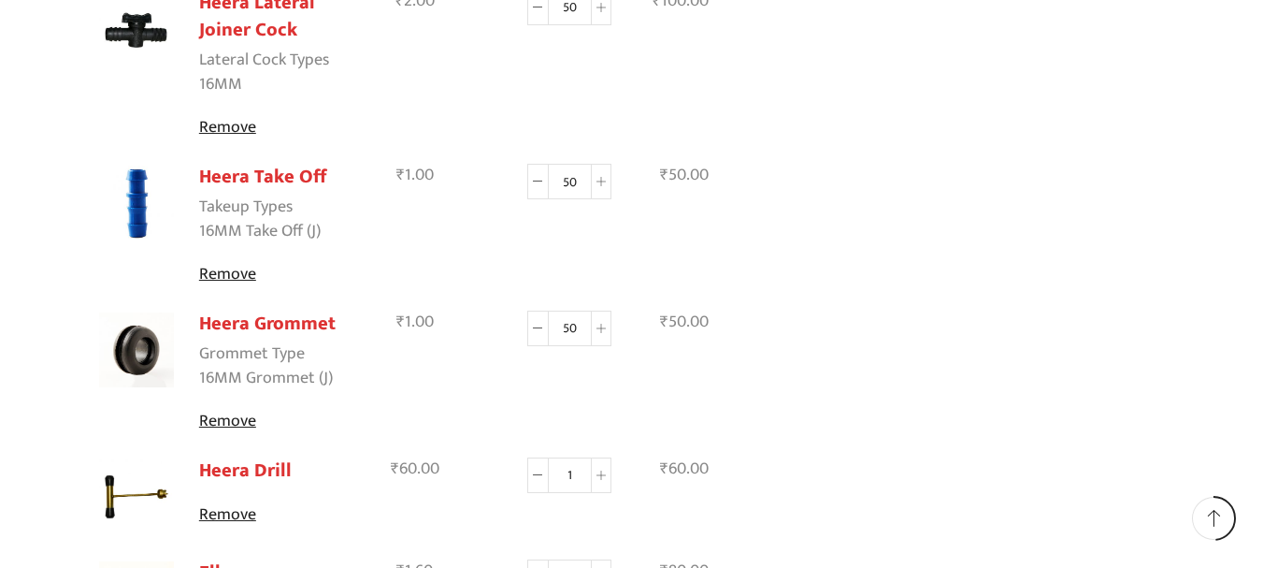
drag, startPoint x: 984, startPoint y: 350, endPoint x: 1016, endPoint y: 504, distance: 157.5
